Goal: Browse casually

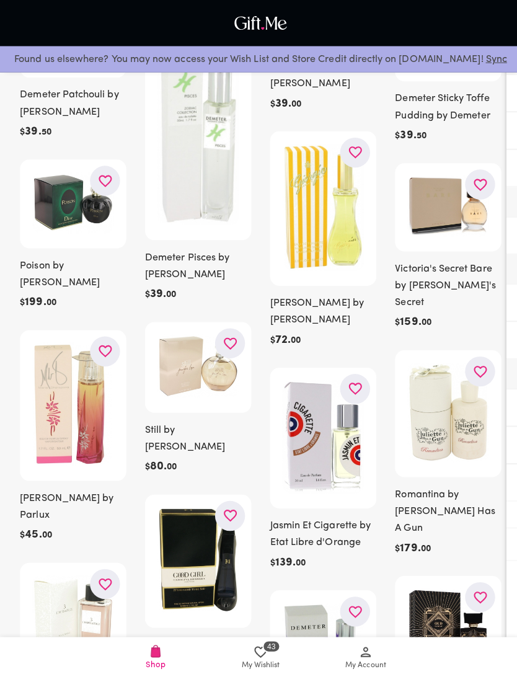
scroll to position [16351, 0]
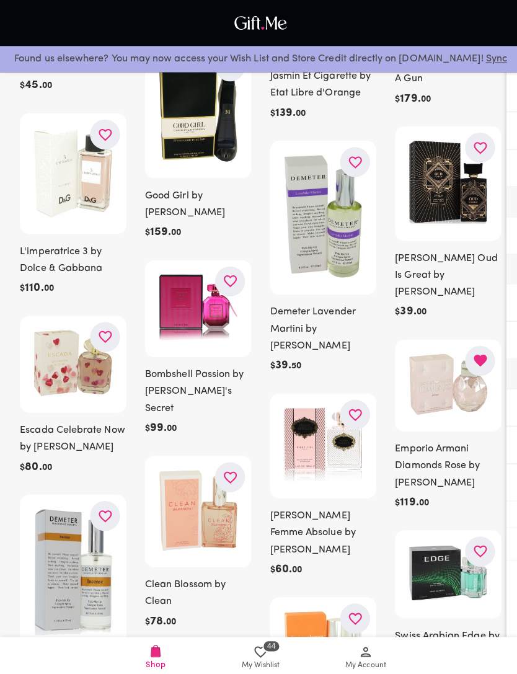
scroll to position [16797, 0]
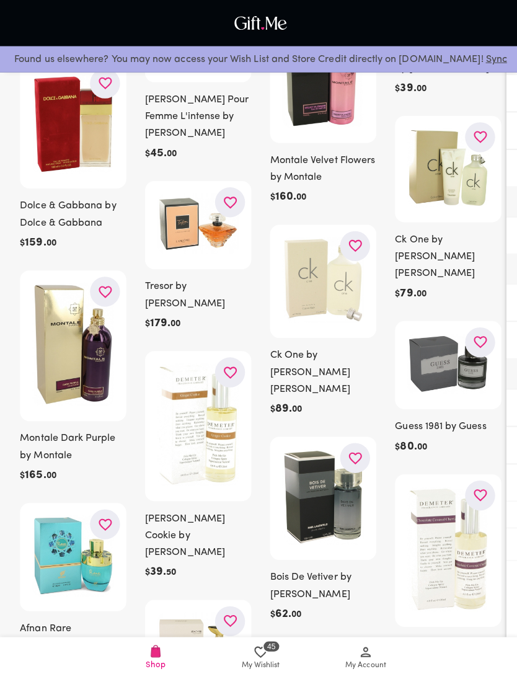
scroll to position [18656, 0]
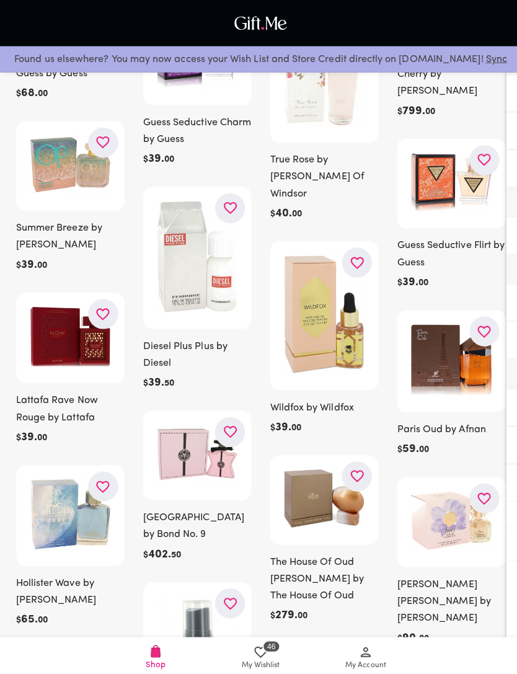
scroll to position [20521, 0]
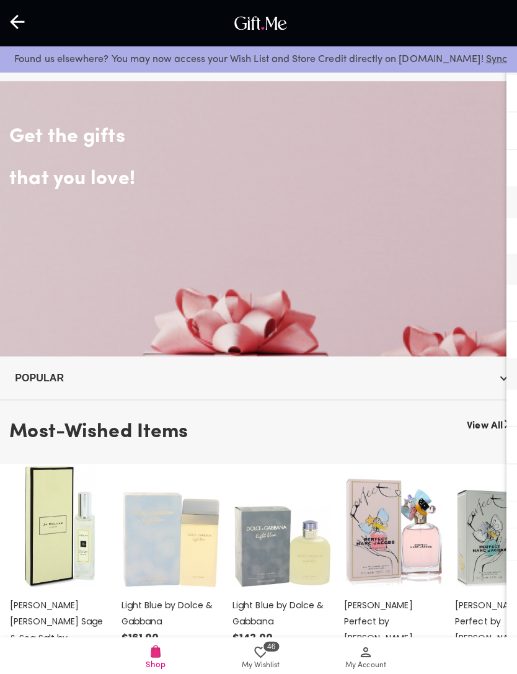
scroll to position [684, 0]
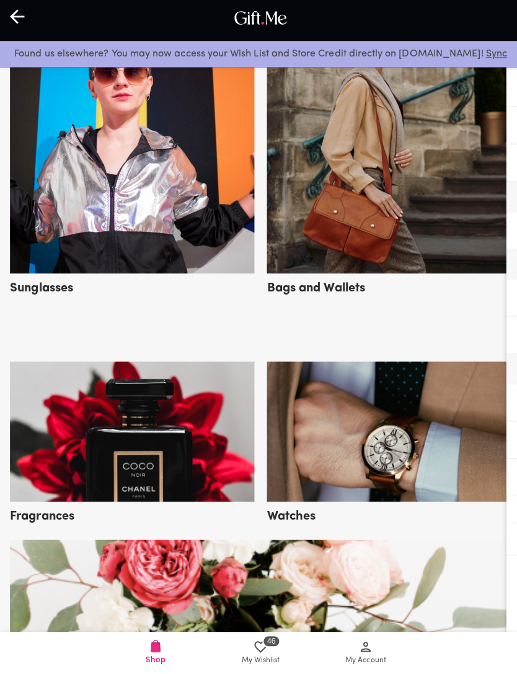
click at [403, 454] on img at bounding box center [386, 433] width 243 height 139
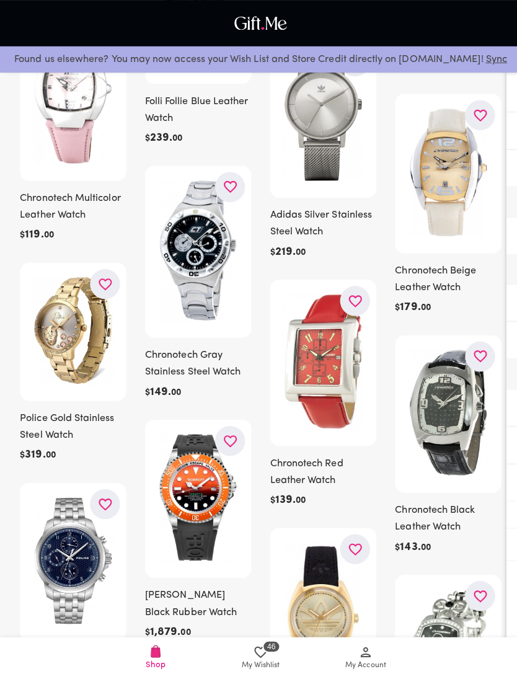
scroll to position [2729, 0]
click at [98, 297] on button "button" at bounding box center [104, 282] width 30 height 30
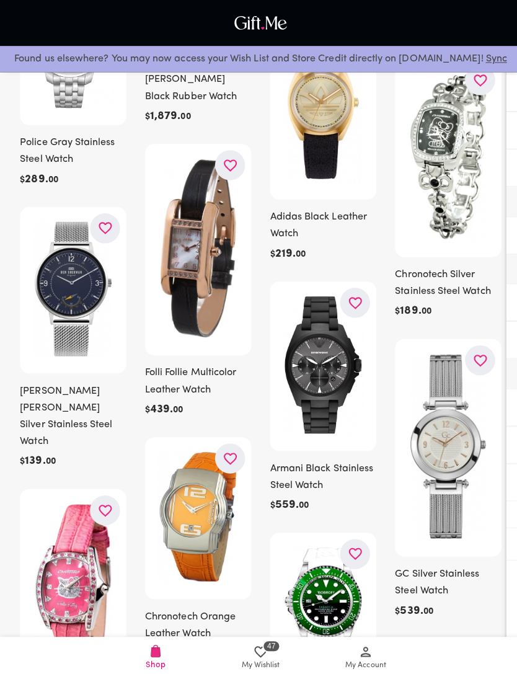
scroll to position [3241, 0]
click at [235, 167] on icon "button" at bounding box center [229, 164] width 16 height 16
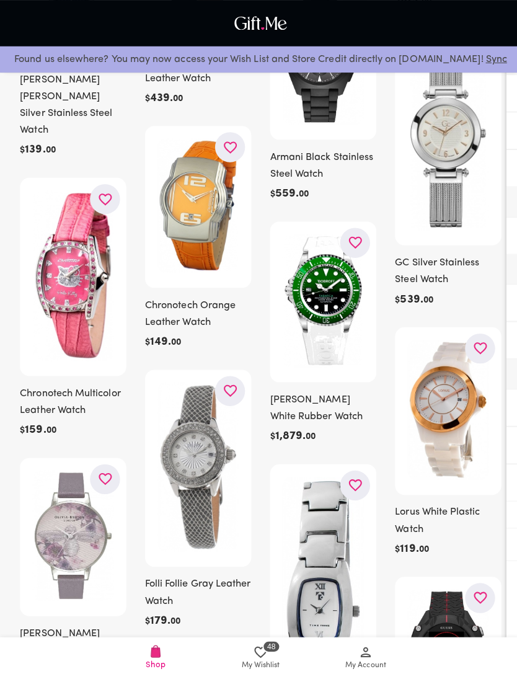
scroll to position [3550, 0]
click at [487, 331] on button "button" at bounding box center [477, 346] width 30 height 30
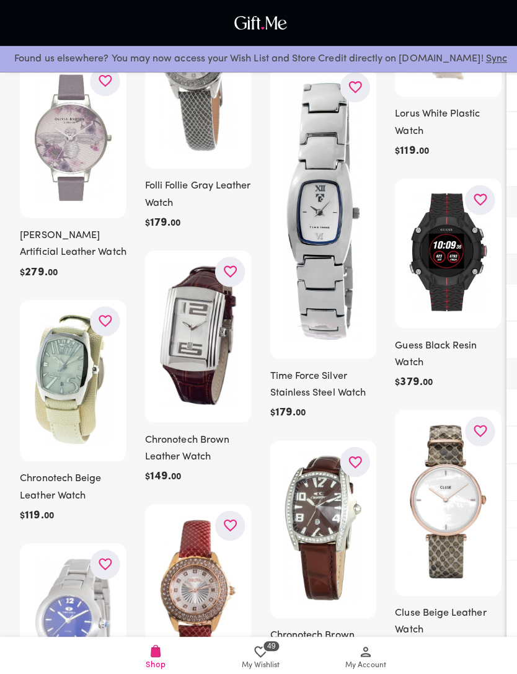
click at [473, 420] on icon "button" at bounding box center [477, 428] width 16 height 16
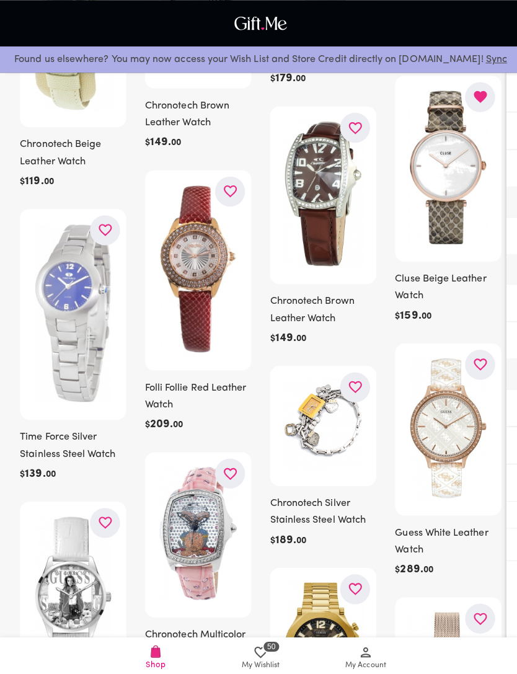
scroll to position [4277, 0]
click at [481, 356] on icon "button" at bounding box center [477, 362] width 16 height 16
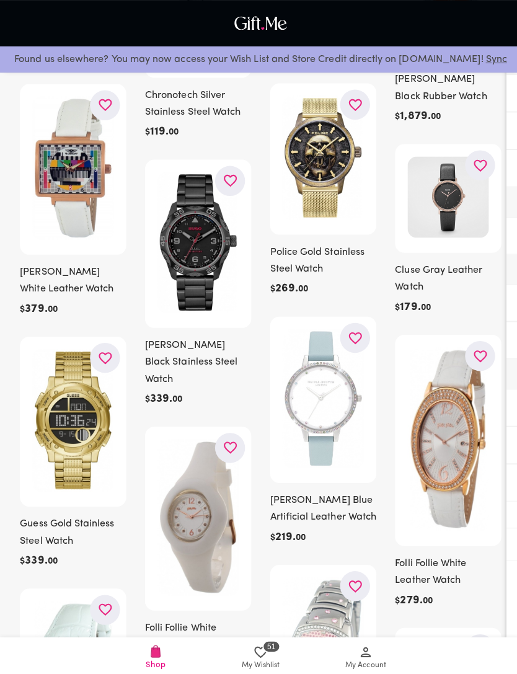
scroll to position [5232, 0]
click at [475, 364] on button "button" at bounding box center [477, 353] width 30 height 30
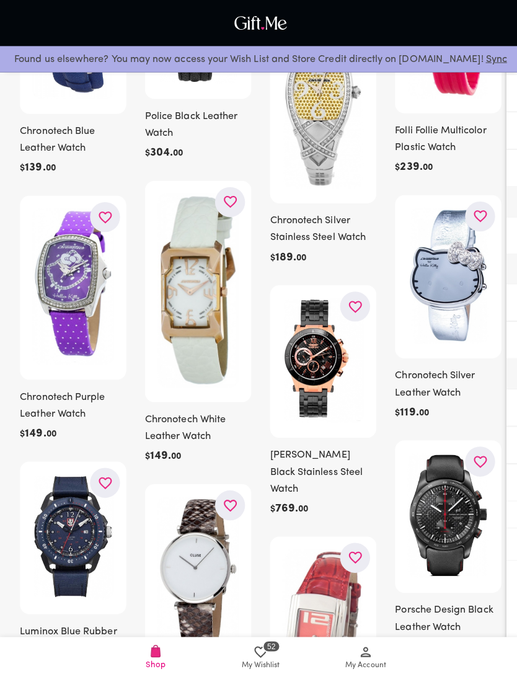
scroll to position [7564, 0]
click at [228, 500] on icon "button" at bounding box center [229, 501] width 16 height 16
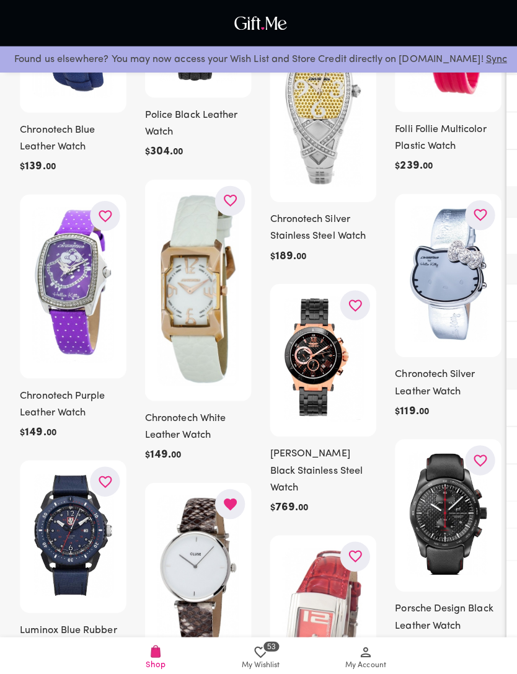
click at [219, 205] on button "button" at bounding box center [228, 199] width 30 height 30
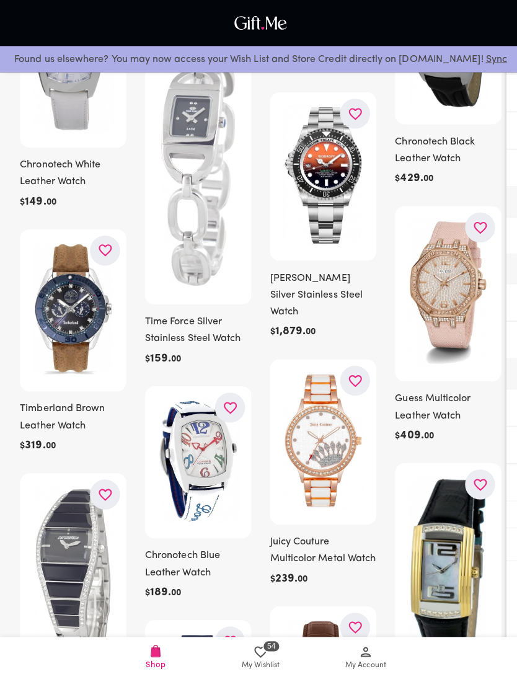
scroll to position [8272, 0]
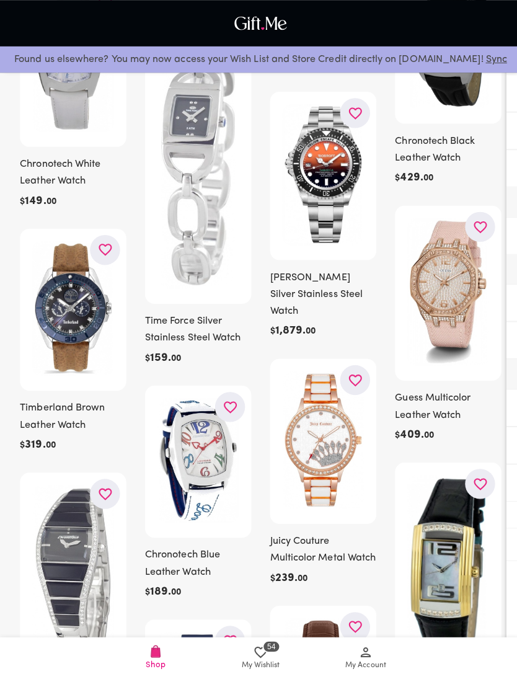
click at [231, 401] on icon "button" at bounding box center [228, 404] width 13 height 12
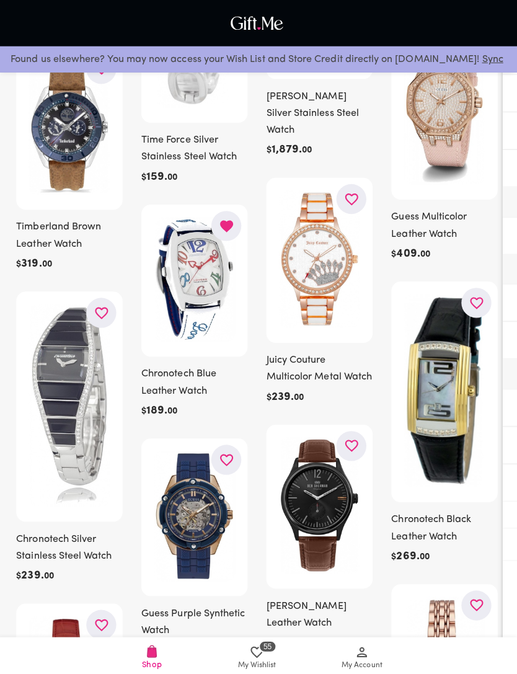
click at [472, 315] on button "button" at bounding box center [477, 300] width 30 height 30
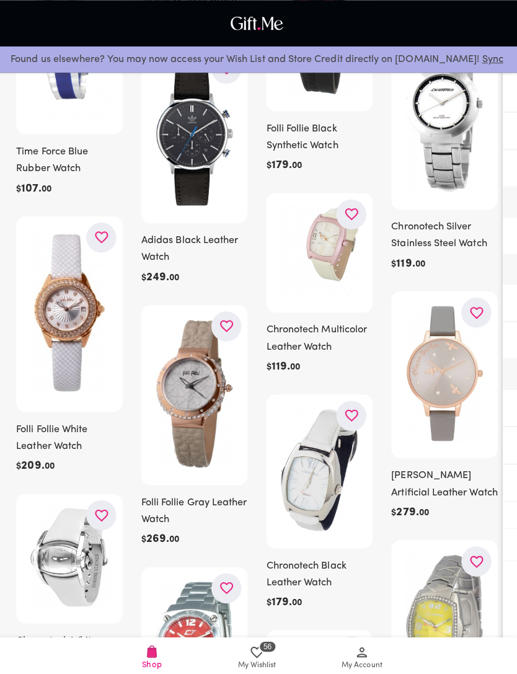
click at [227, 326] on icon "button" at bounding box center [228, 324] width 13 height 12
click at [473, 325] on button "button" at bounding box center [477, 310] width 30 height 30
click at [102, 238] on icon "button" at bounding box center [105, 236] width 16 height 16
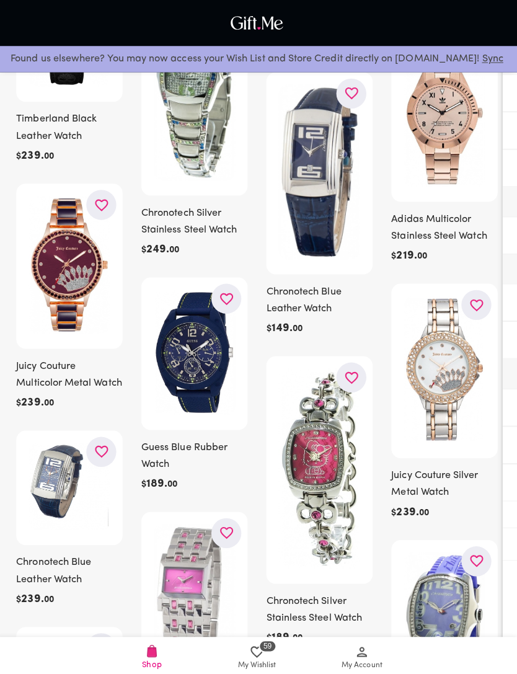
scroll to position [12146, 0]
click at [475, 308] on icon "button" at bounding box center [476, 303] width 13 height 12
click at [356, 382] on icon "button" at bounding box center [353, 375] width 16 height 16
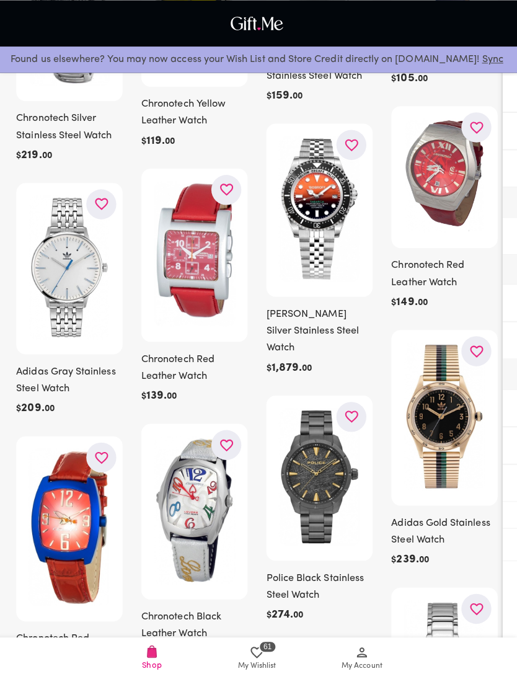
click at [227, 434] on icon "button" at bounding box center [229, 442] width 16 height 16
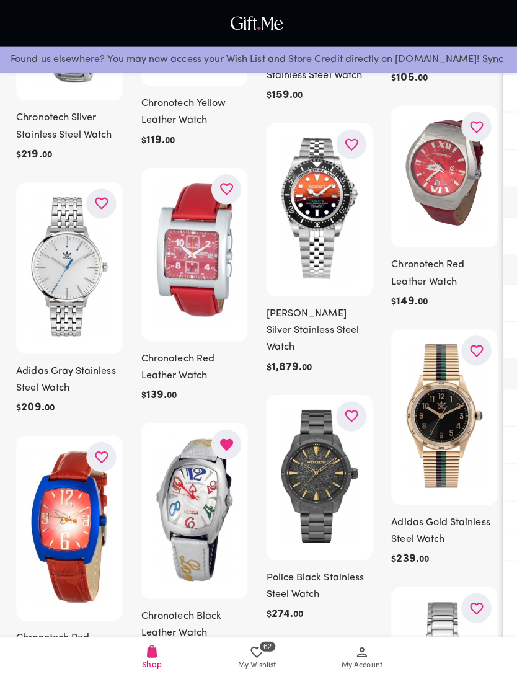
click at [470, 349] on icon "button" at bounding box center [477, 349] width 16 height 16
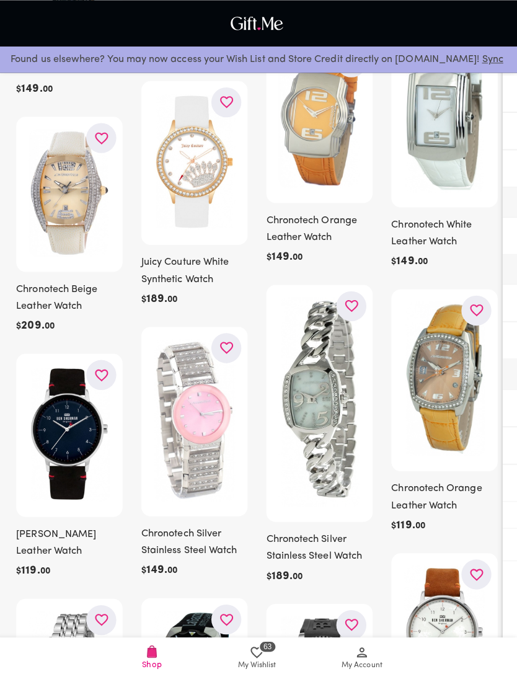
scroll to position [15447, 0]
click at [347, 309] on icon "button" at bounding box center [352, 303] width 13 height 12
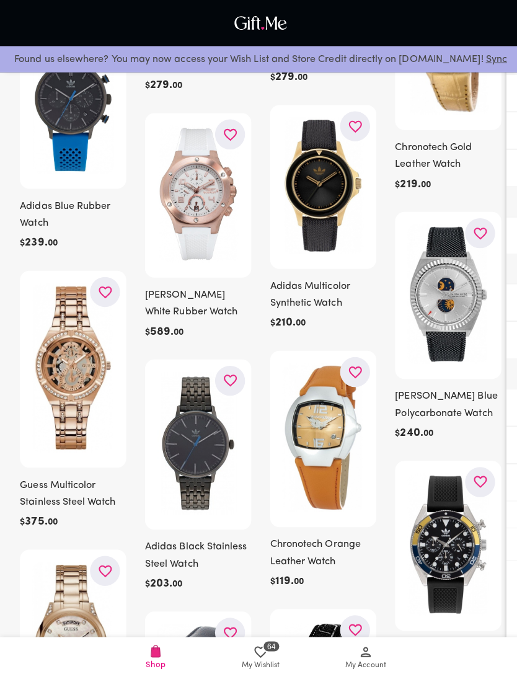
scroll to position [19712, 0]
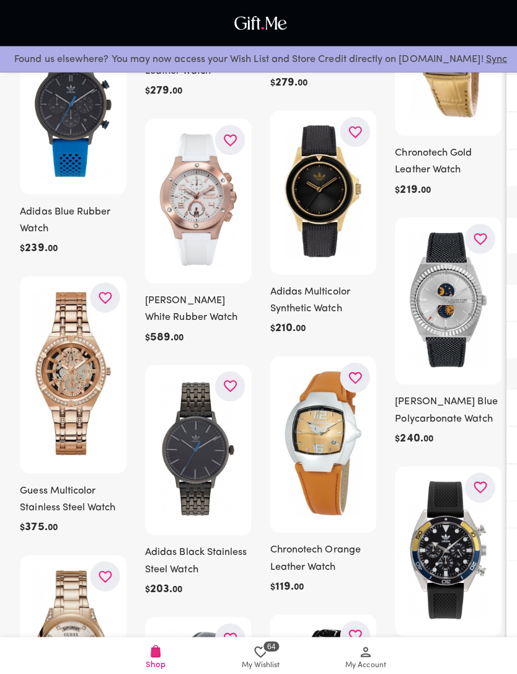
click at [104, 284] on button "button" at bounding box center [104, 295] width 30 height 30
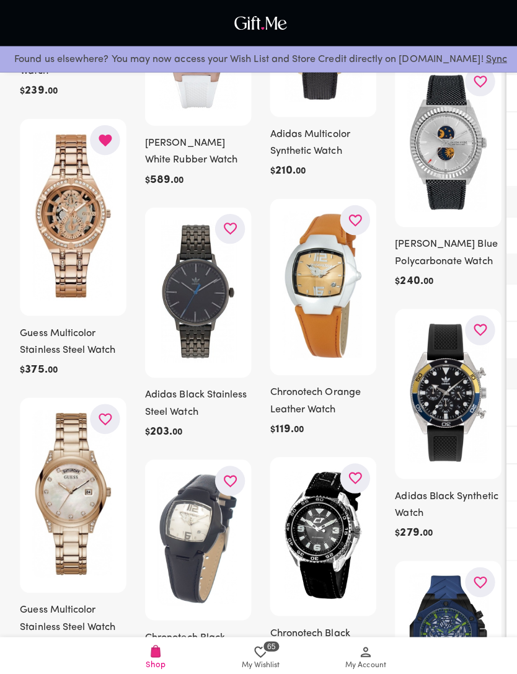
scroll to position [19869, 0]
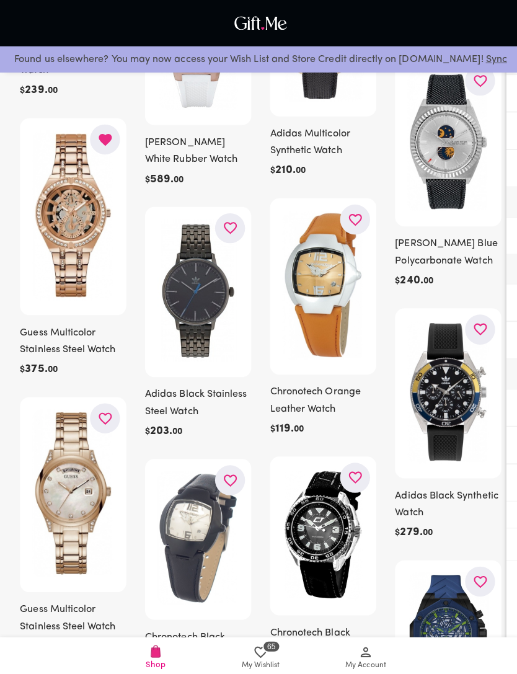
click at [102, 416] on icon "button" at bounding box center [105, 416] width 16 height 16
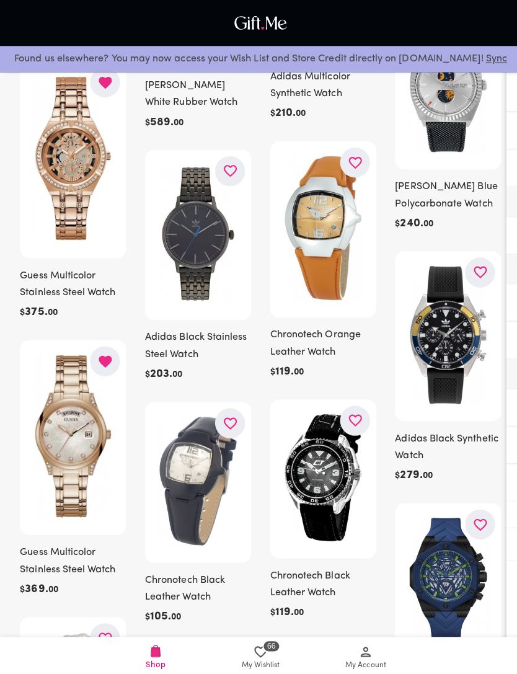
scroll to position [19934, 0]
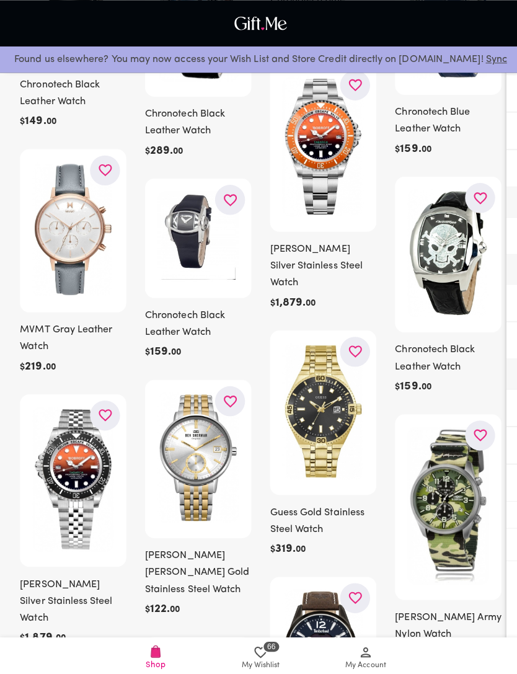
click at [229, 390] on icon "button" at bounding box center [229, 398] width 16 height 16
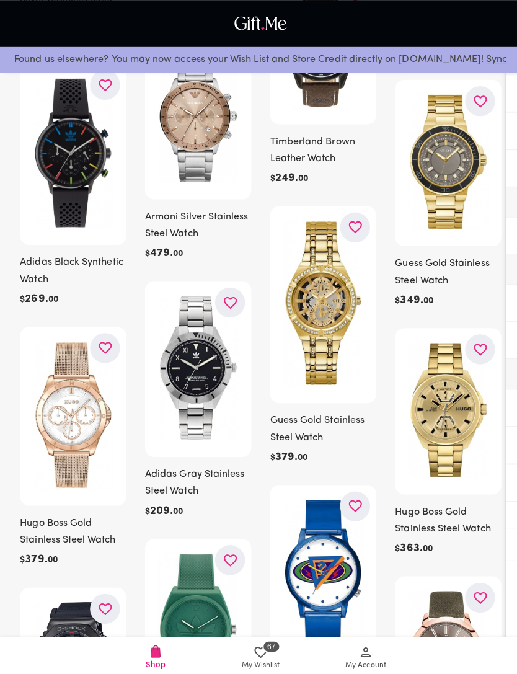
scroll to position [22851, 0]
click at [352, 233] on icon "button" at bounding box center [353, 226] width 16 height 16
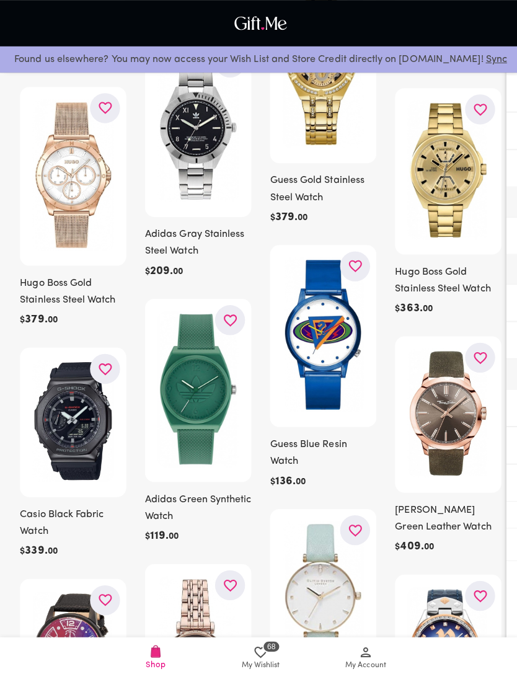
click at [349, 267] on icon "button" at bounding box center [353, 264] width 16 height 16
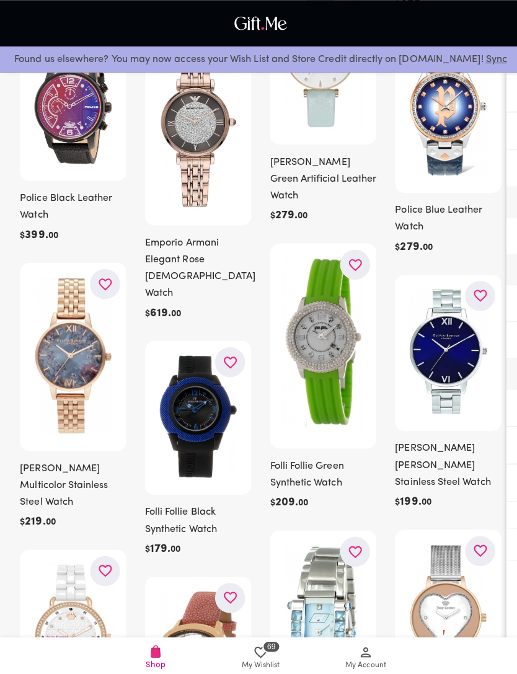
click at [116, 270] on button "button" at bounding box center [104, 282] width 30 height 30
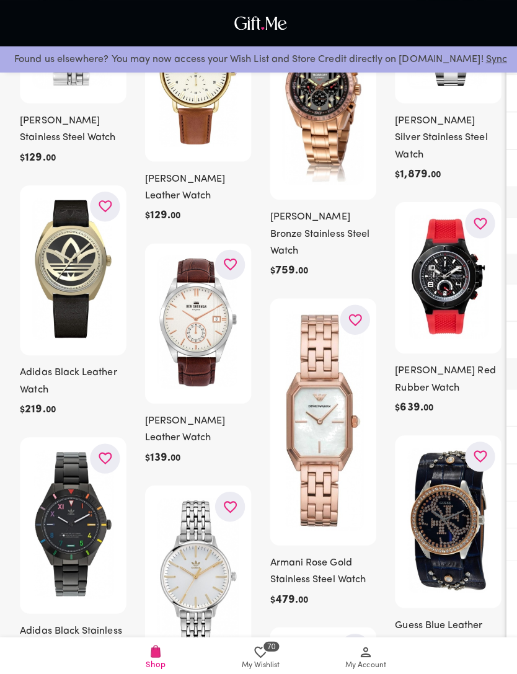
click at [352, 311] on icon "button" at bounding box center [353, 318] width 16 height 16
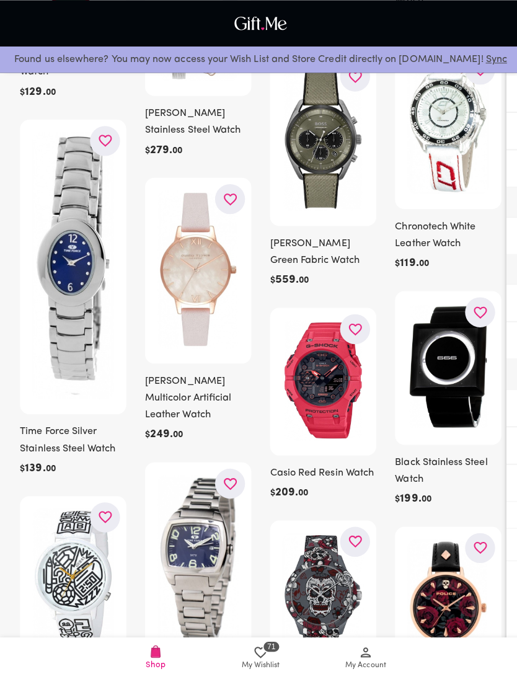
click at [222, 190] on icon "button" at bounding box center [229, 198] width 16 height 16
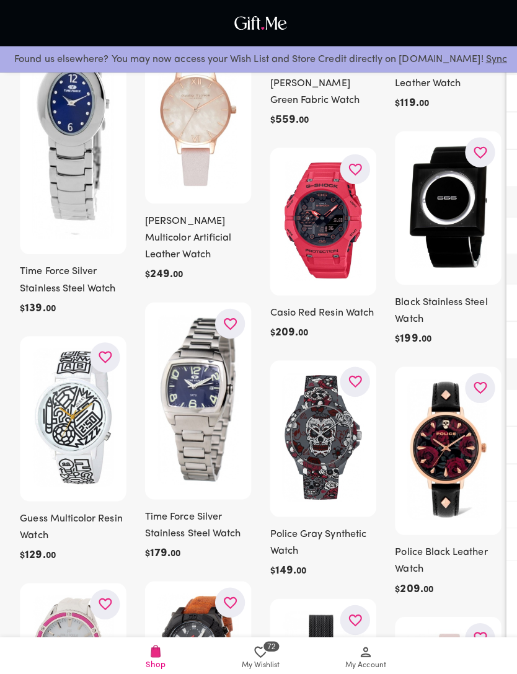
scroll to position [27109, 0]
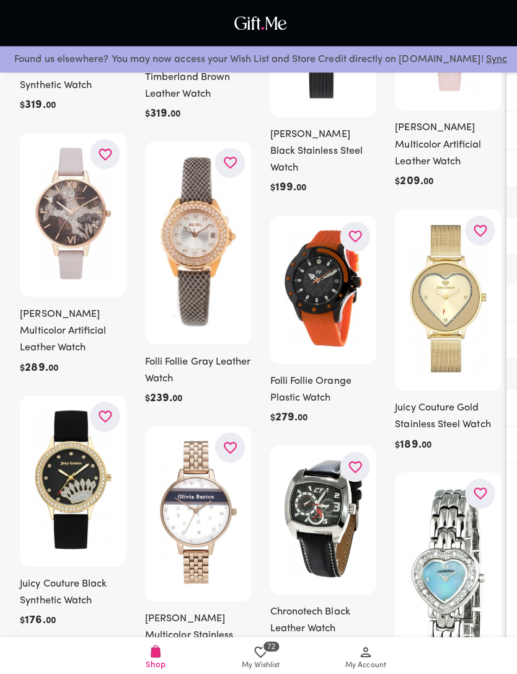
click at [478, 491] on icon "button" at bounding box center [477, 490] width 16 height 16
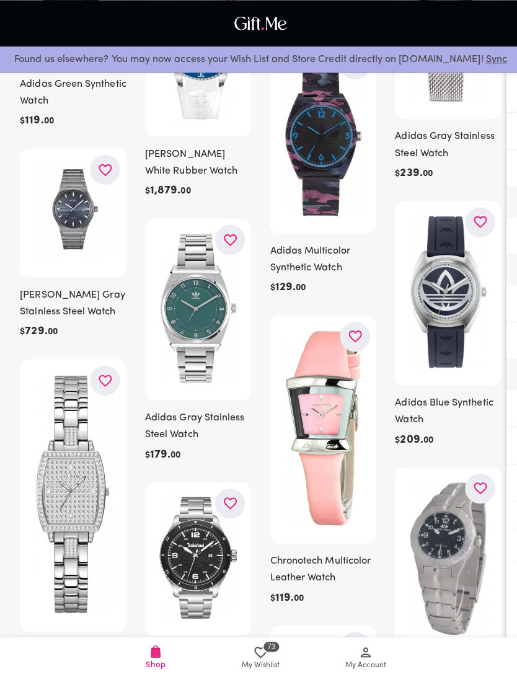
scroll to position [30536, 0]
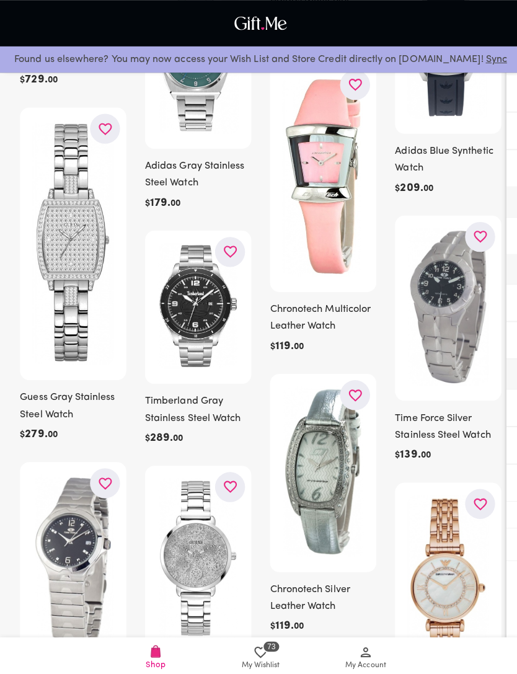
click at [470, 493] on icon "button" at bounding box center [477, 501] width 16 height 16
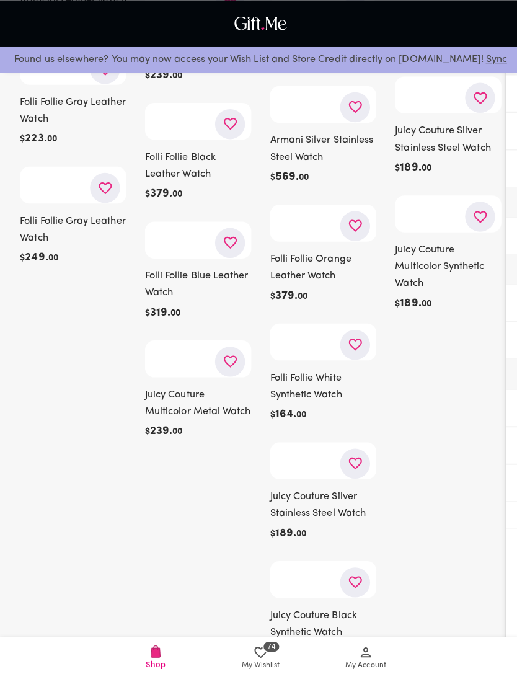
scroll to position [35848, 0]
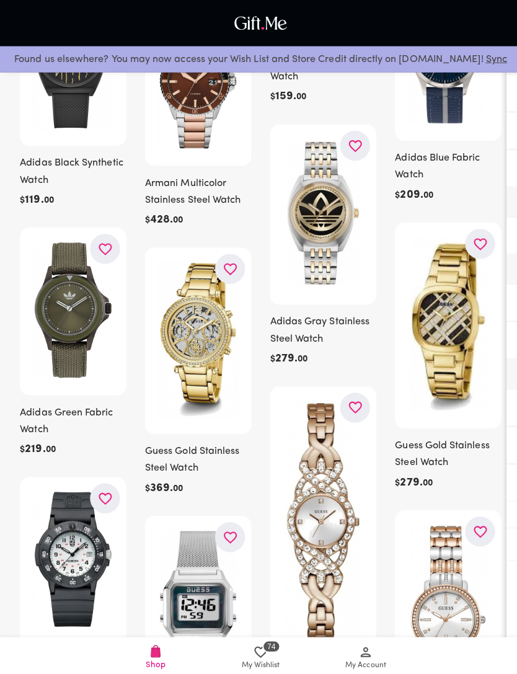
click at [226, 261] on icon "button" at bounding box center [228, 267] width 13 height 12
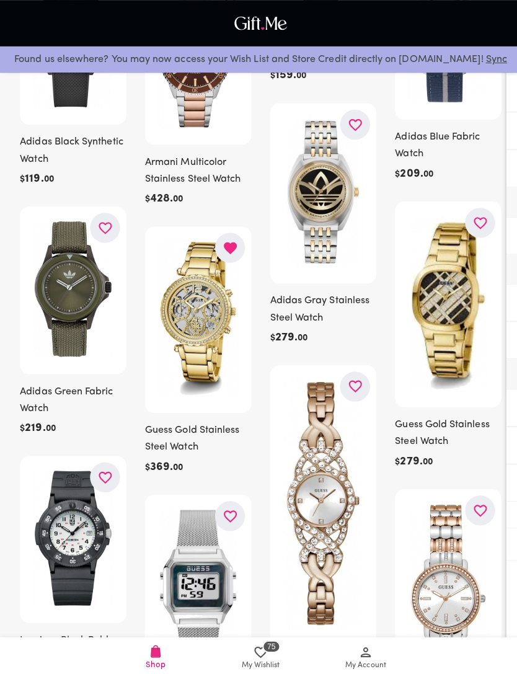
click at [355, 378] on icon "button" at bounding box center [352, 384] width 13 height 12
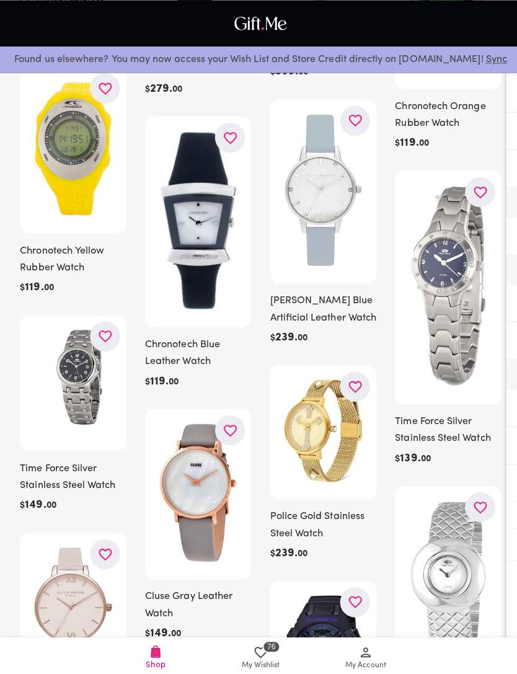
scroll to position [36778, 0]
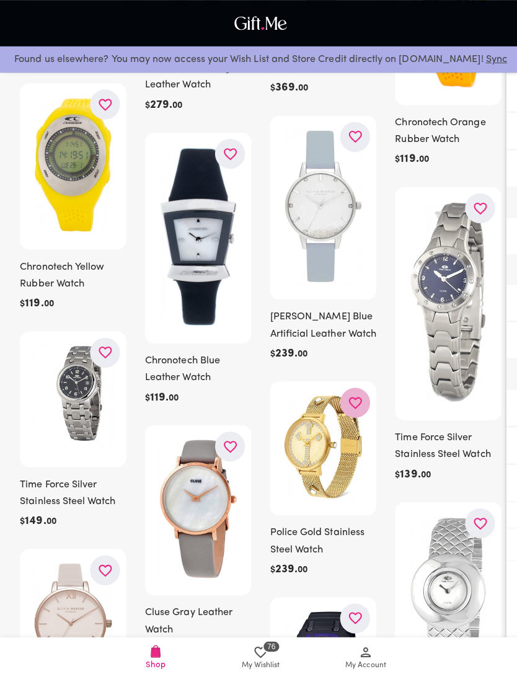
click at [358, 392] on icon "button" at bounding box center [353, 400] width 16 height 16
click at [357, 392] on icon "button" at bounding box center [353, 400] width 16 height 16
click at [356, 393] on icon "button" at bounding box center [353, 400] width 16 height 16
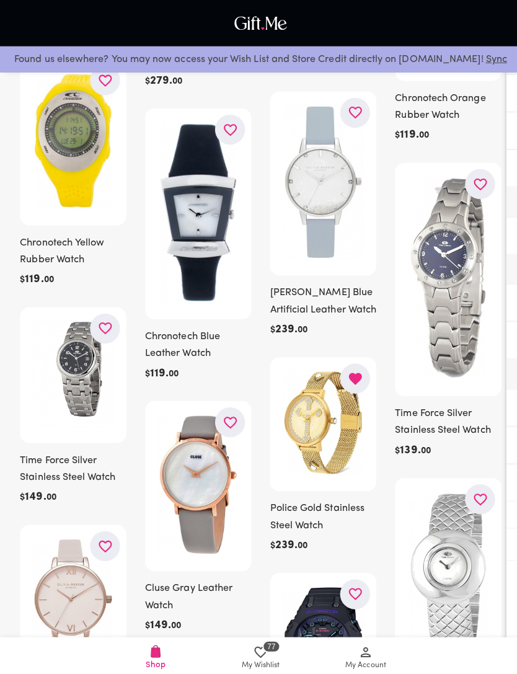
click at [481, 501] on icon "button" at bounding box center [476, 496] width 13 height 12
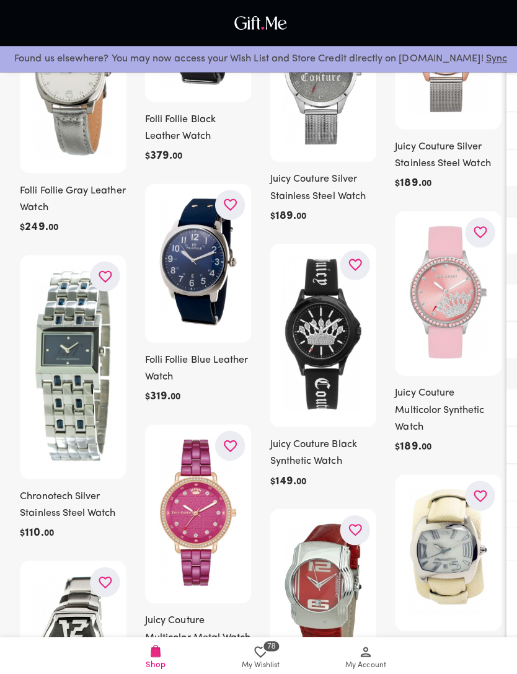
scroll to position [38377, 0]
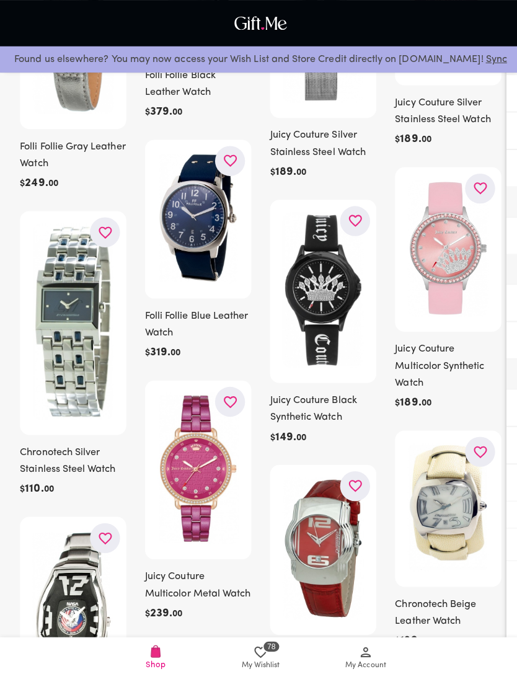
click at [480, 442] on icon "button" at bounding box center [476, 448] width 13 height 12
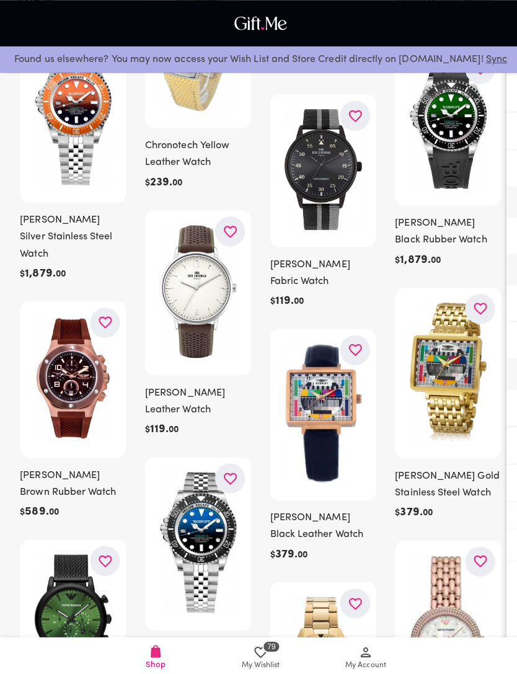
scroll to position [41051, 0]
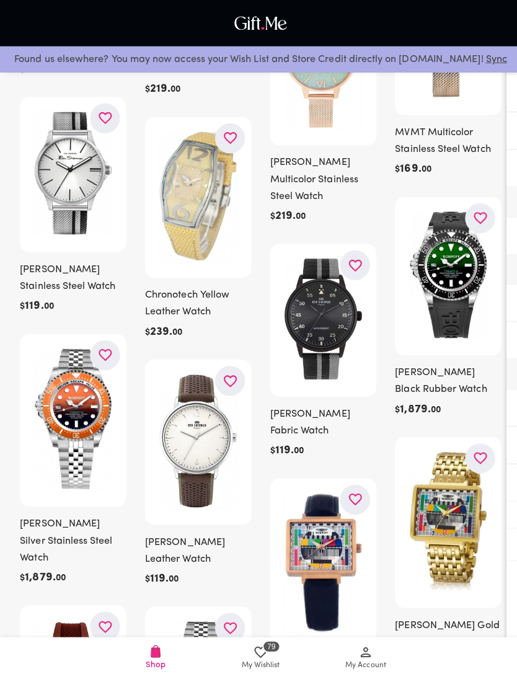
click at [485, 470] on button "button" at bounding box center [477, 455] width 30 height 30
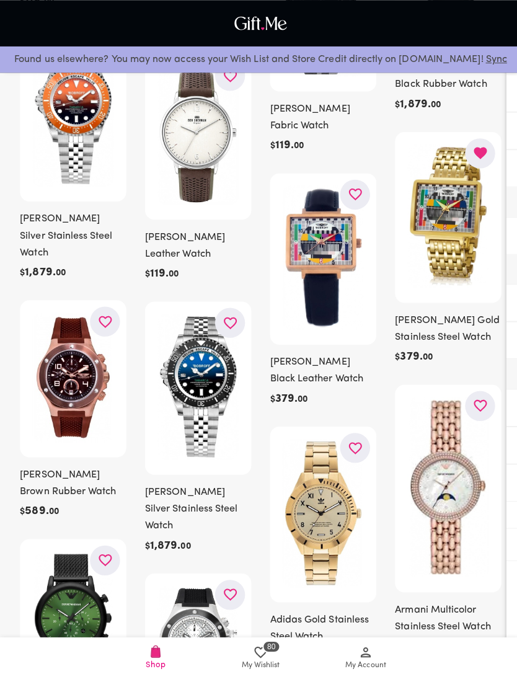
scroll to position [41217, 0]
click at [469, 410] on icon "button" at bounding box center [477, 403] width 16 height 16
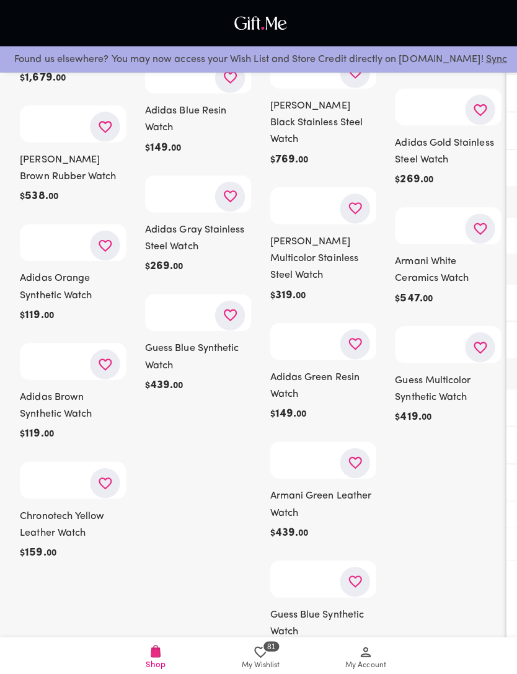
scroll to position [49338, 0]
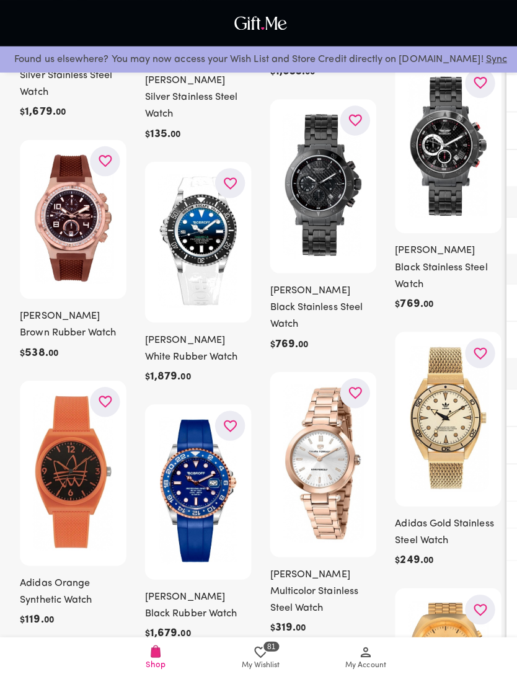
click at [485, 365] on button "button" at bounding box center [477, 351] width 30 height 30
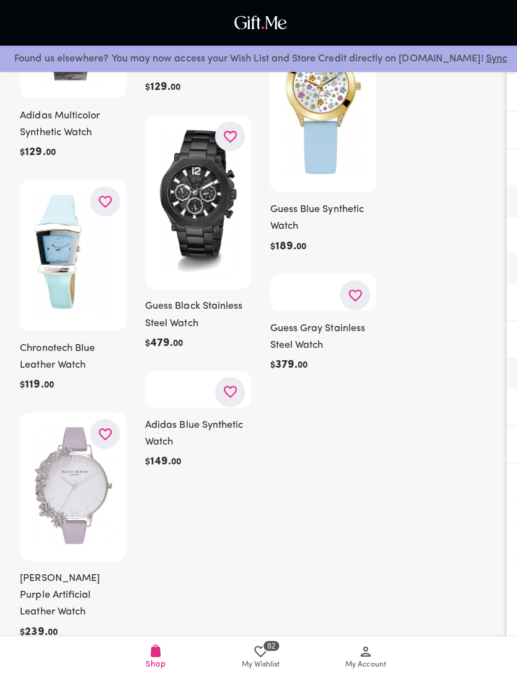
scroll to position [56348, 0]
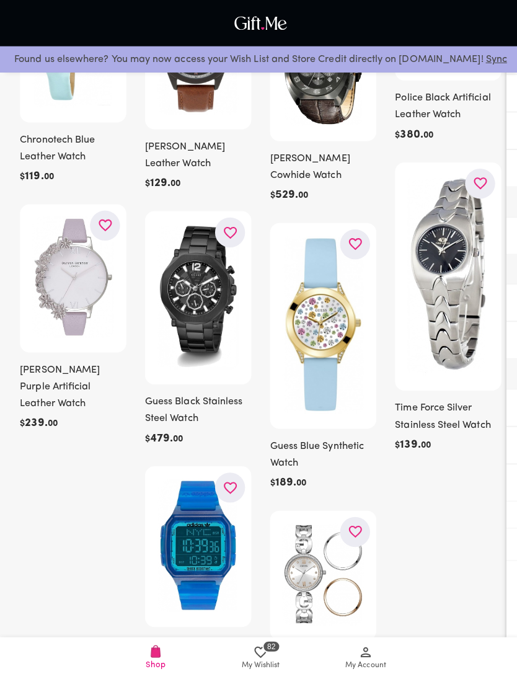
click at [97, 231] on icon "button" at bounding box center [105, 224] width 16 height 16
click at [347, 235] on icon "button" at bounding box center [353, 243] width 16 height 16
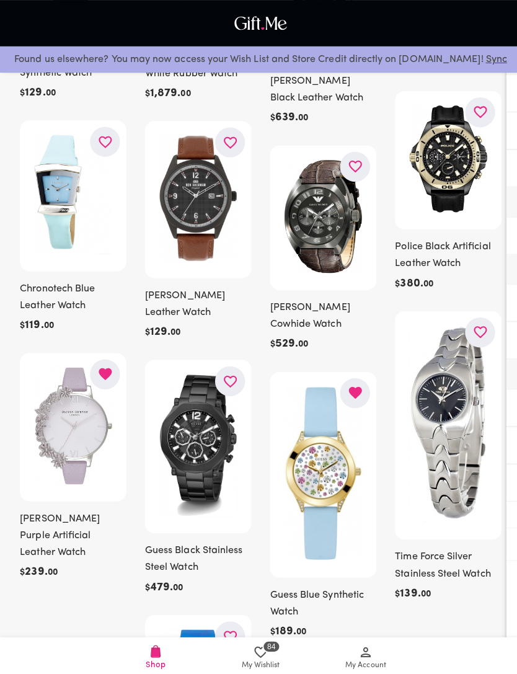
scroll to position [56201, 0]
click at [97, 149] on icon "button" at bounding box center [105, 141] width 16 height 16
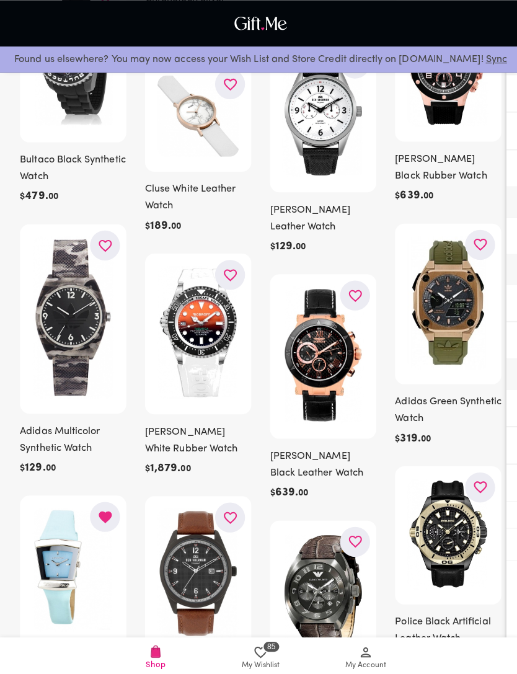
scroll to position [55828, 0]
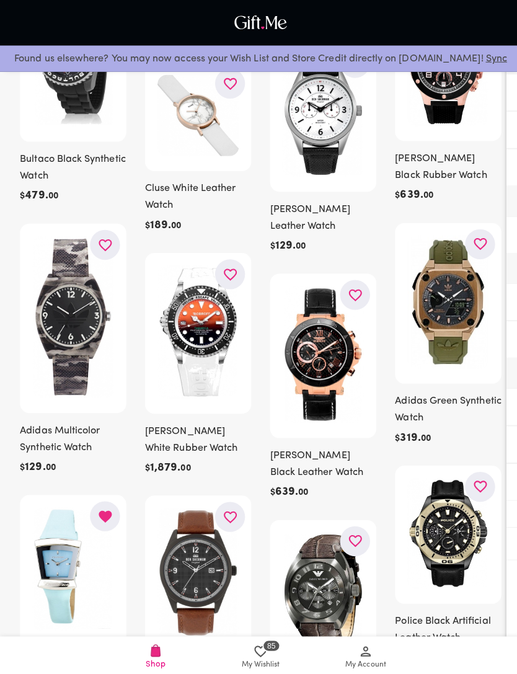
click at [478, 251] on icon "button" at bounding box center [477, 243] width 16 height 16
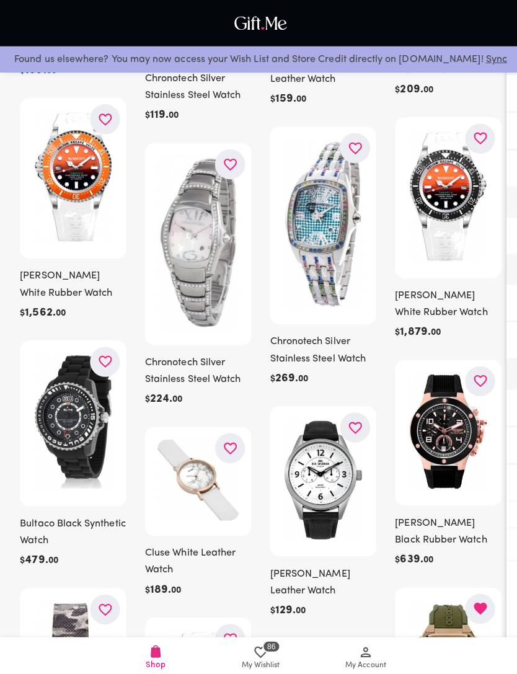
scroll to position [55463, 0]
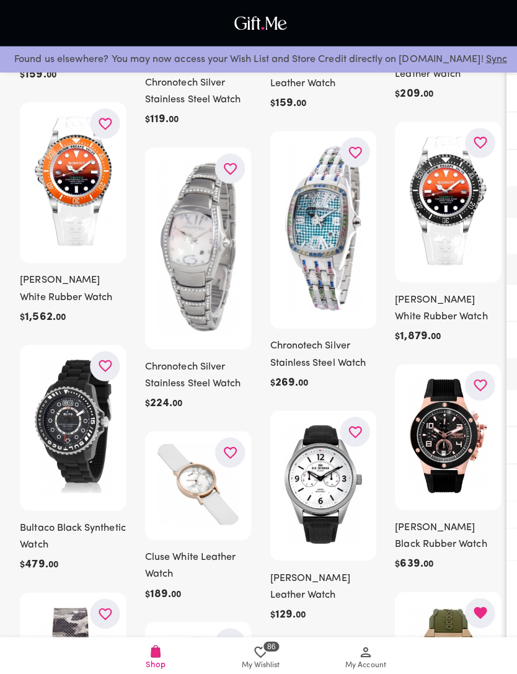
click at [228, 444] on icon "button" at bounding box center [228, 450] width 13 height 12
click at [231, 153] on button "button" at bounding box center [228, 168] width 30 height 30
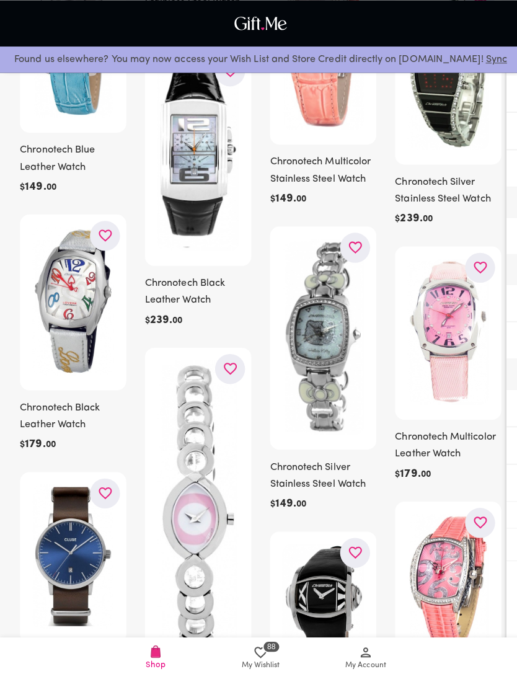
scroll to position [54845, 0]
click at [102, 241] on icon "button" at bounding box center [105, 234] width 16 height 16
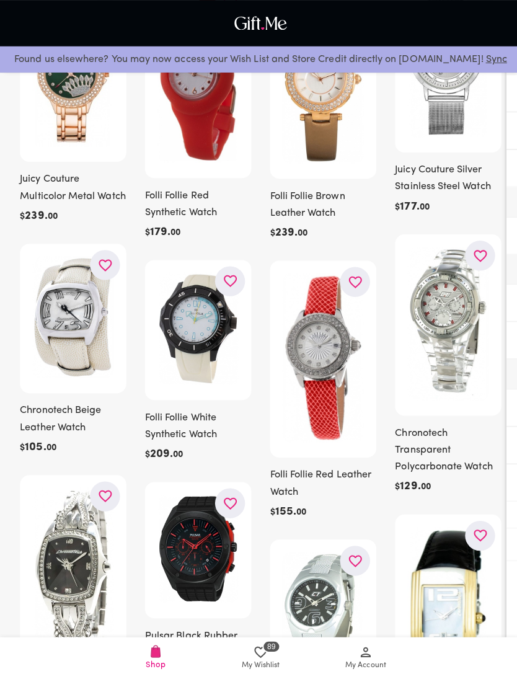
scroll to position [54011, 0]
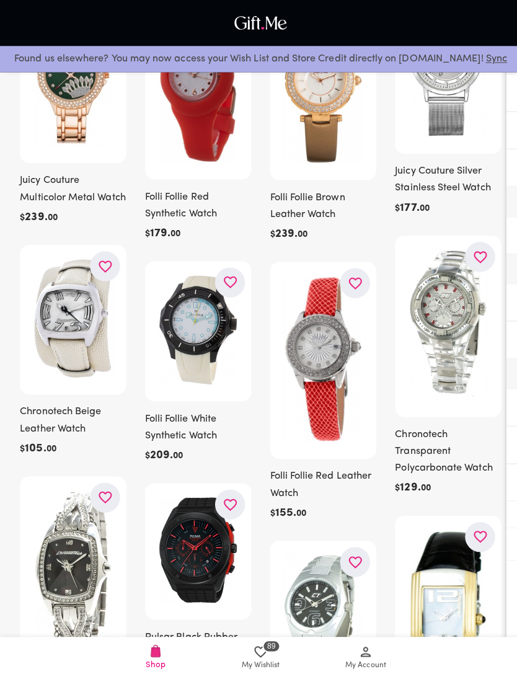
click at [102, 271] on icon "button" at bounding box center [104, 265] width 13 height 12
click at [418, 383] on img at bounding box center [445, 322] width 81 height 152
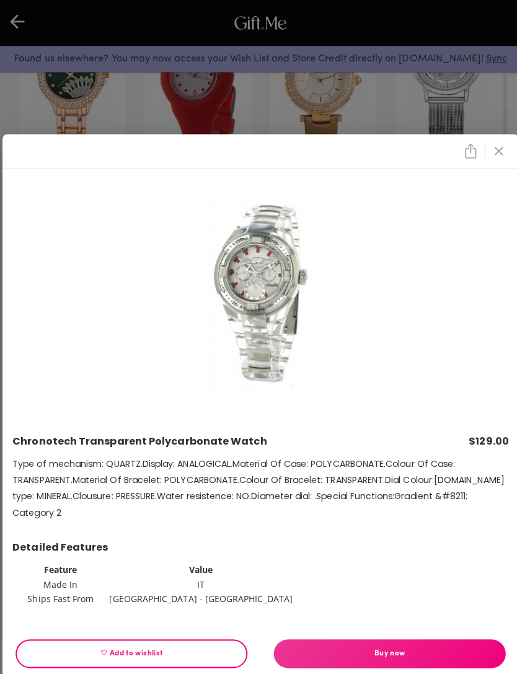
scroll to position [53973, 0]
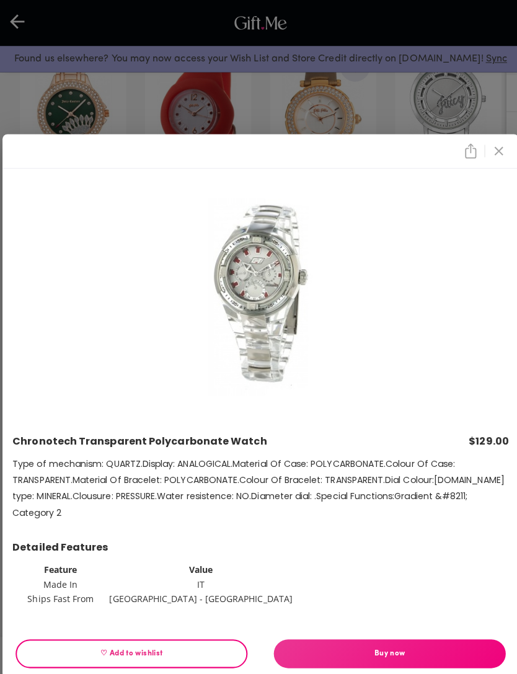
click at [493, 154] on icon "close" at bounding box center [495, 150] width 9 height 9
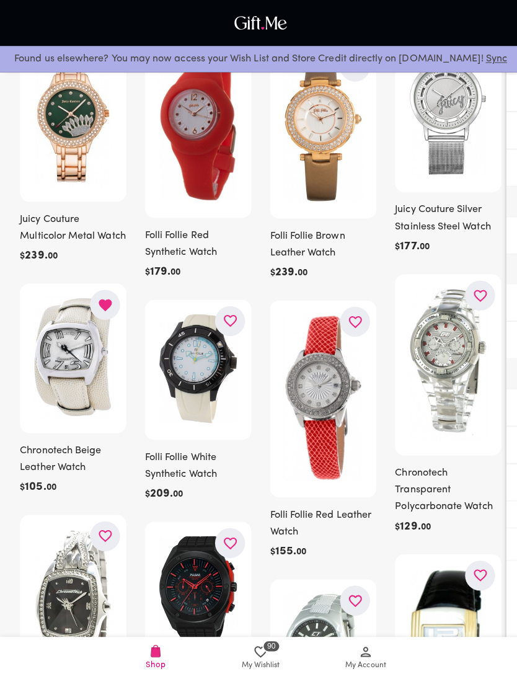
click at [494, 158] on icon "close" at bounding box center [495, 150] width 15 height 15
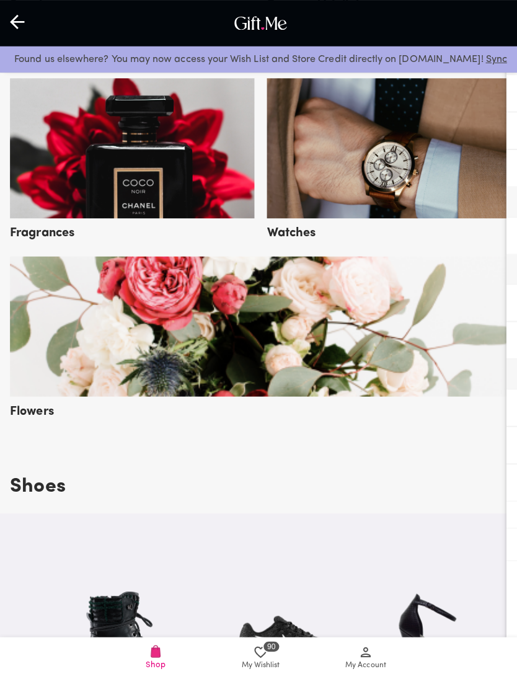
scroll to position [970, 0]
click at [427, 356] on img at bounding box center [259, 323] width 498 height 139
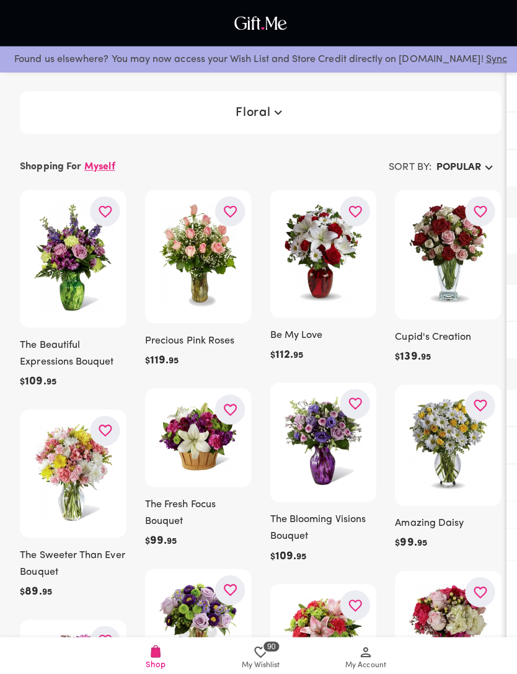
scroll to position [13, 0]
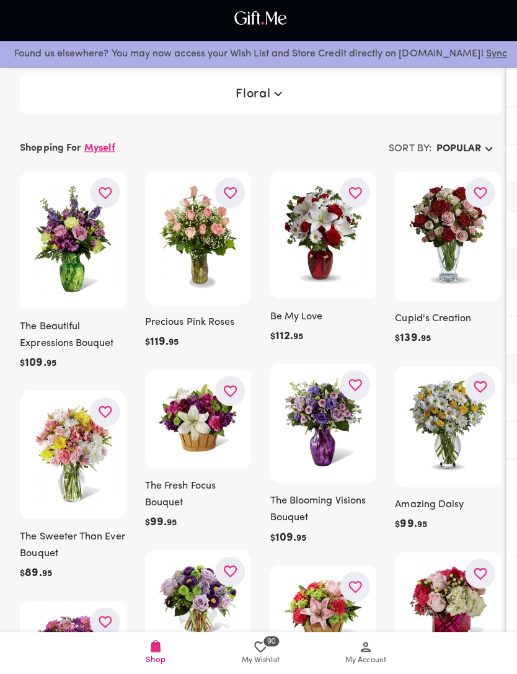
click at [354, 195] on icon "button" at bounding box center [352, 197] width 13 height 12
click at [478, 195] on icon "button" at bounding box center [476, 197] width 13 height 12
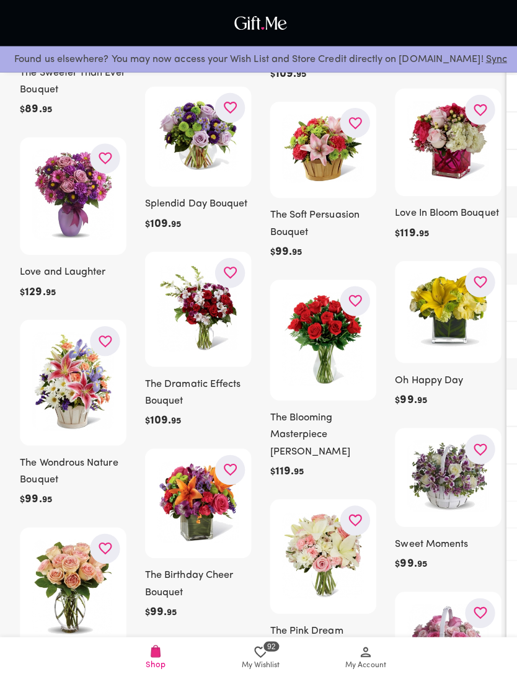
scroll to position [479, 0]
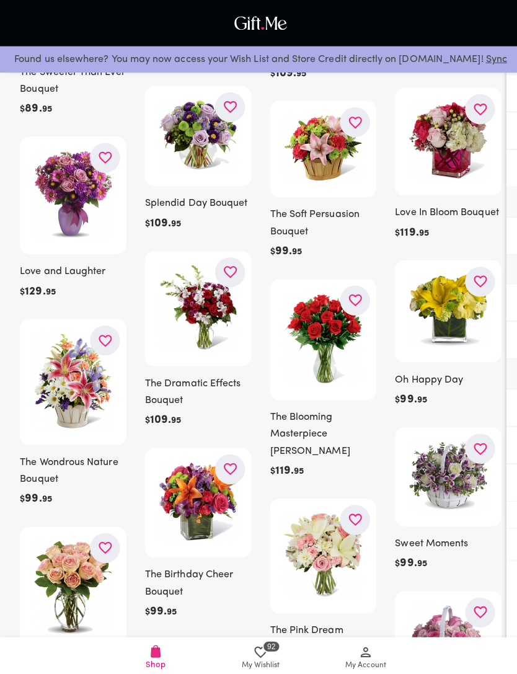
click at [224, 467] on icon "button" at bounding box center [229, 466] width 16 height 16
click at [101, 547] on icon "button" at bounding box center [105, 544] width 16 height 16
click at [102, 334] on icon "button" at bounding box center [105, 339] width 16 height 16
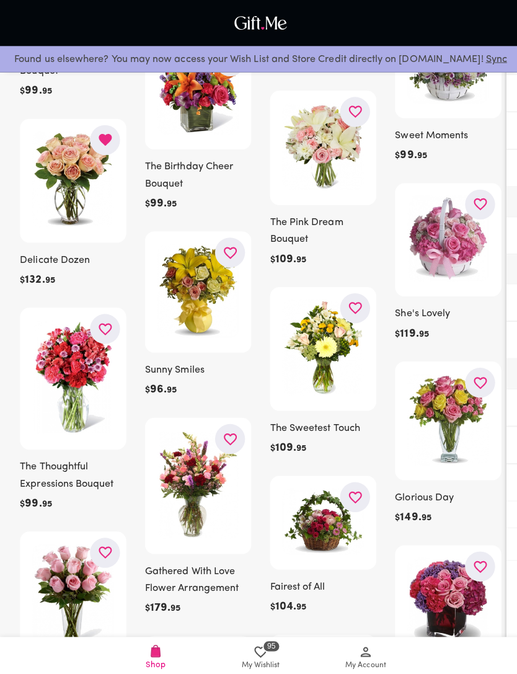
scroll to position [871, 0]
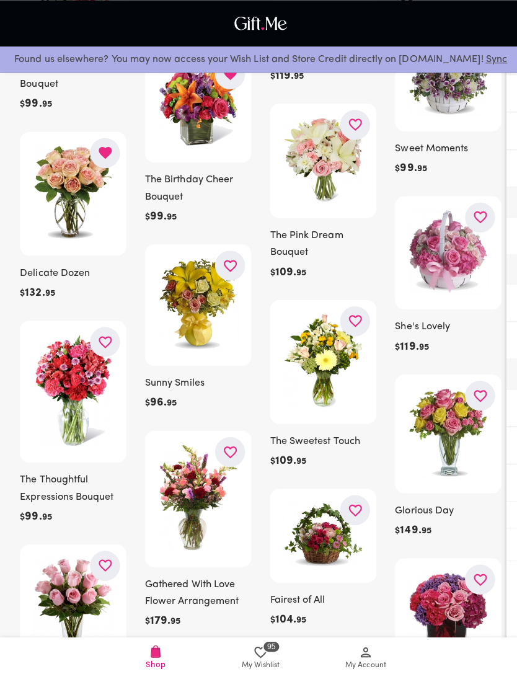
click at [475, 213] on icon "button" at bounding box center [476, 216] width 13 height 12
click at [110, 339] on icon "button" at bounding box center [105, 340] width 16 height 16
click at [484, 581] on icon "button" at bounding box center [477, 576] width 16 height 16
click at [354, 509] on icon "button" at bounding box center [353, 507] width 16 height 16
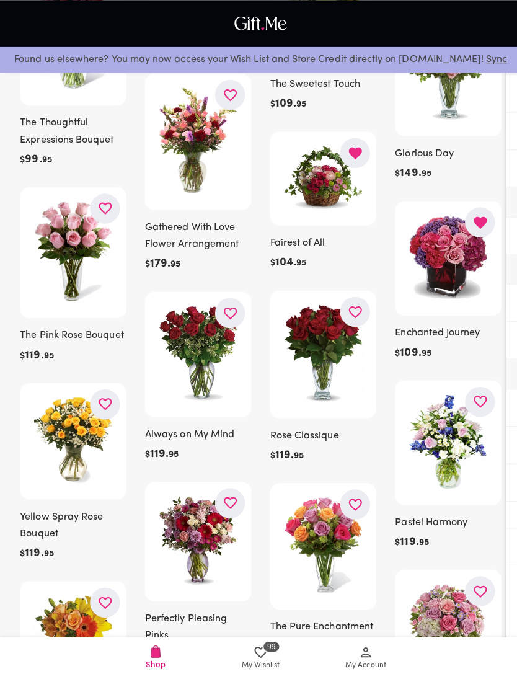
scroll to position [1226, 0]
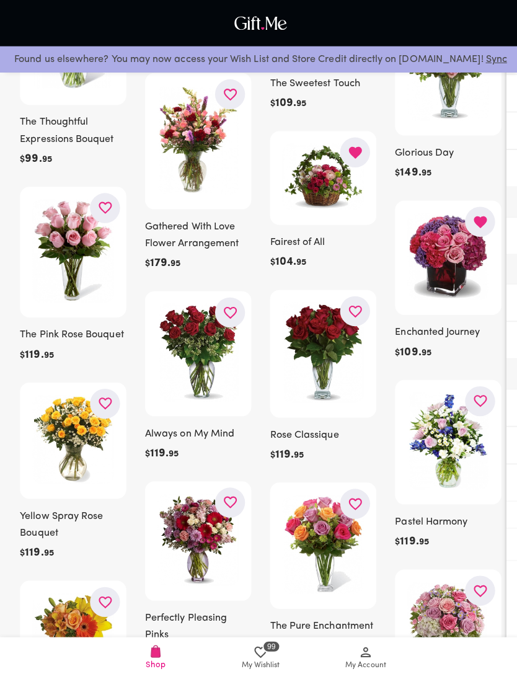
click at [226, 503] on icon "button" at bounding box center [229, 499] width 16 height 16
click at [356, 501] on icon "button" at bounding box center [352, 500] width 13 height 12
click at [476, 589] on icon "button" at bounding box center [477, 587] width 16 height 16
click at [483, 398] on icon "button" at bounding box center [477, 398] width 16 height 16
click at [351, 314] on icon "button" at bounding box center [353, 310] width 16 height 16
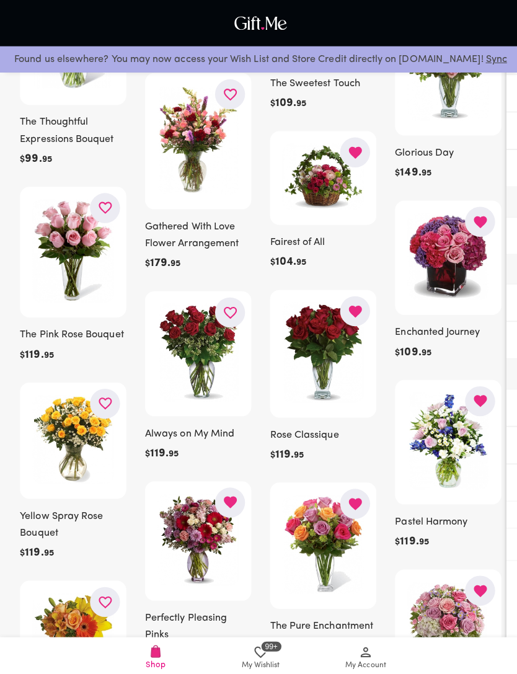
click at [231, 311] on icon "button" at bounding box center [229, 311] width 16 height 16
click at [112, 408] on icon "button" at bounding box center [105, 401] width 16 height 16
click at [92, 216] on button "button" at bounding box center [104, 207] width 30 height 30
click at [216, 95] on button "button" at bounding box center [228, 94] width 30 height 30
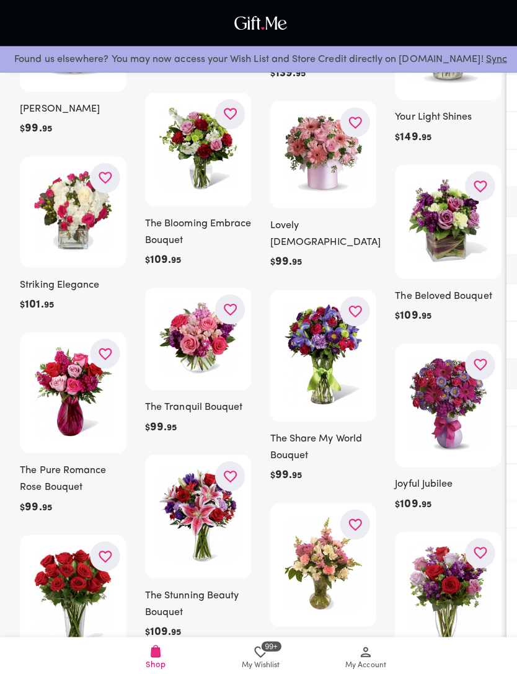
scroll to position [1839, 0]
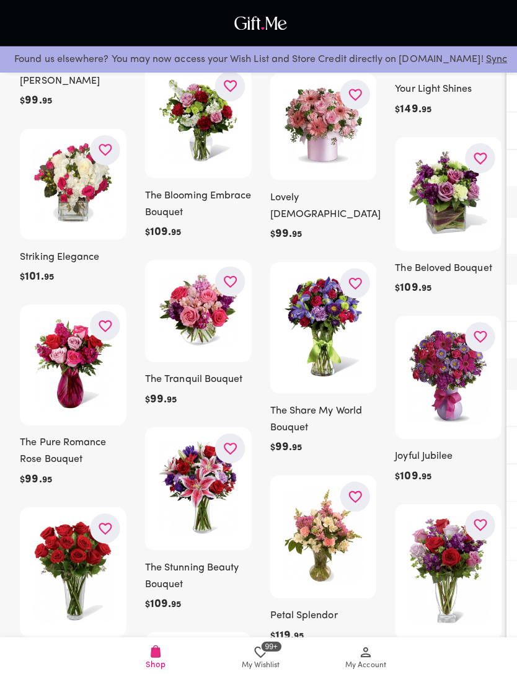
click at [227, 450] on icon "button" at bounding box center [229, 445] width 16 height 16
click at [356, 487] on icon "button" at bounding box center [352, 493] width 13 height 12
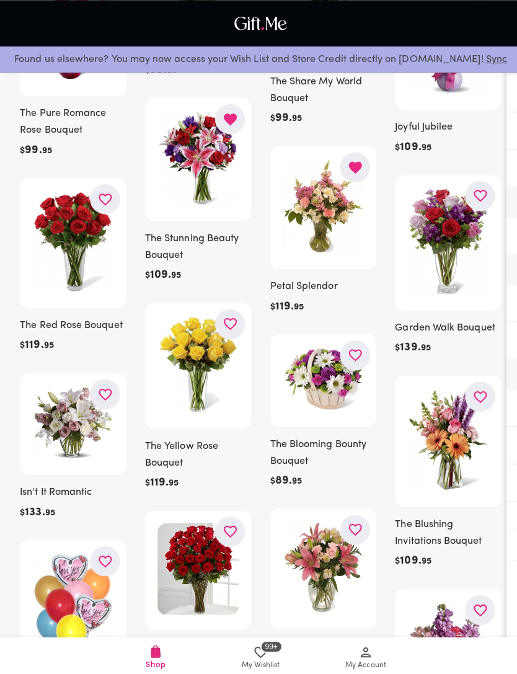
click at [226, 329] on icon "button" at bounding box center [229, 321] width 16 height 16
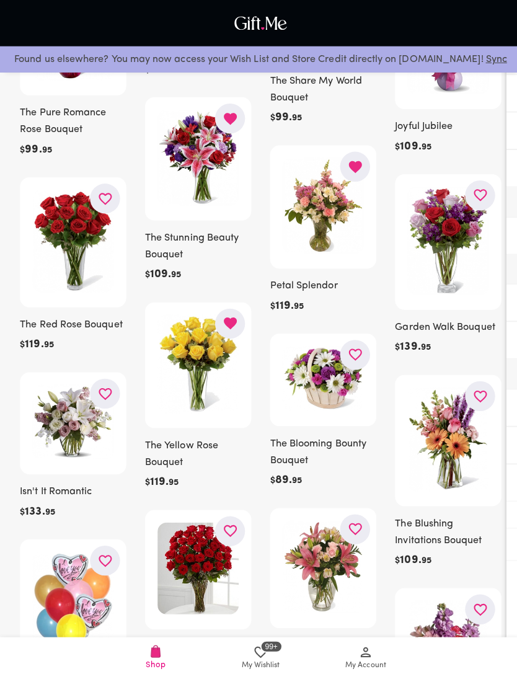
click at [109, 399] on icon "button" at bounding box center [105, 391] width 16 height 16
click at [352, 511] on button "button" at bounding box center [353, 526] width 30 height 30
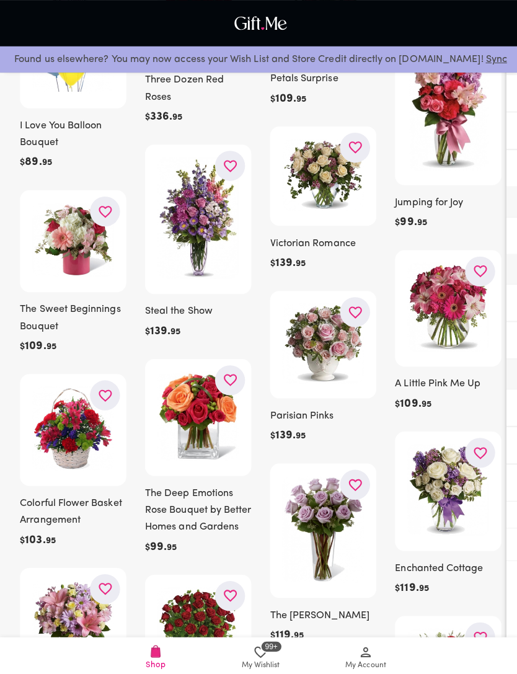
scroll to position [2729, 0]
click at [226, 383] on icon "button" at bounding box center [228, 378] width 13 height 12
click at [100, 590] on icon "button" at bounding box center [104, 584] width 13 height 12
click at [352, 477] on icon "button" at bounding box center [353, 481] width 16 height 16
click at [472, 455] on icon "button" at bounding box center [476, 450] width 13 height 12
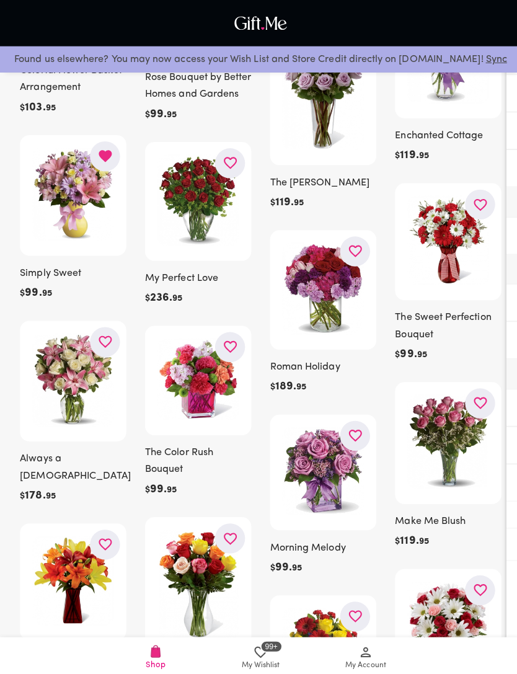
click at [351, 440] on icon "button" at bounding box center [353, 432] width 16 height 16
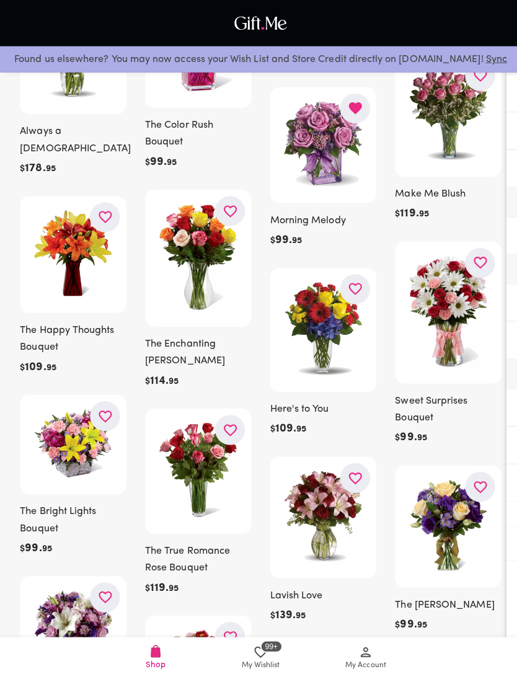
click at [345, 483] on icon "button" at bounding box center [353, 475] width 16 height 16
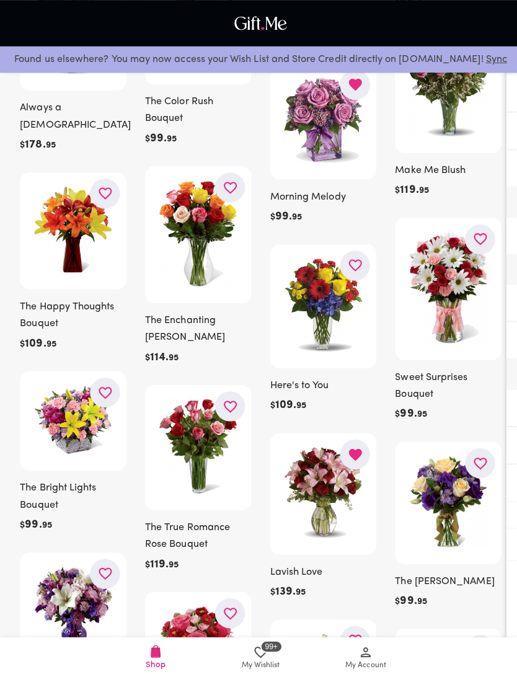
click at [479, 465] on icon "button" at bounding box center [477, 460] width 16 height 16
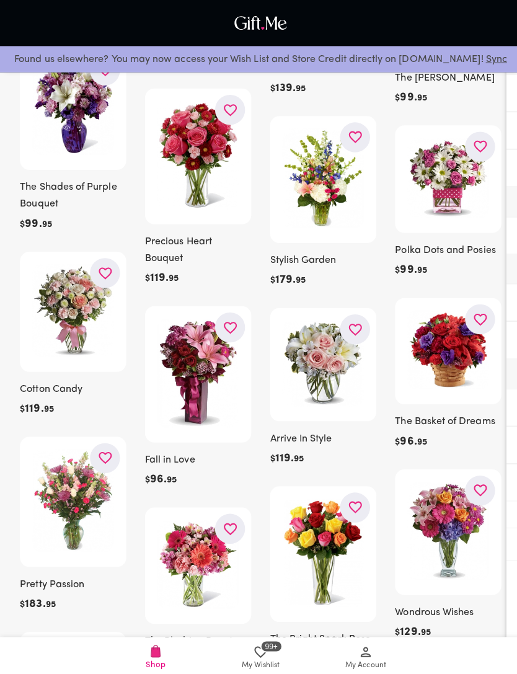
scroll to position [4006, 0]
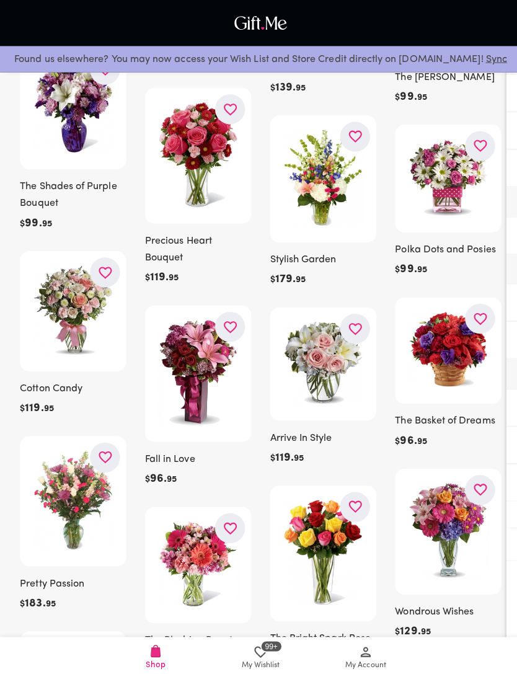
click at [358, 509] on icon "button" at bounding box center [352, 504] width 13 height 12
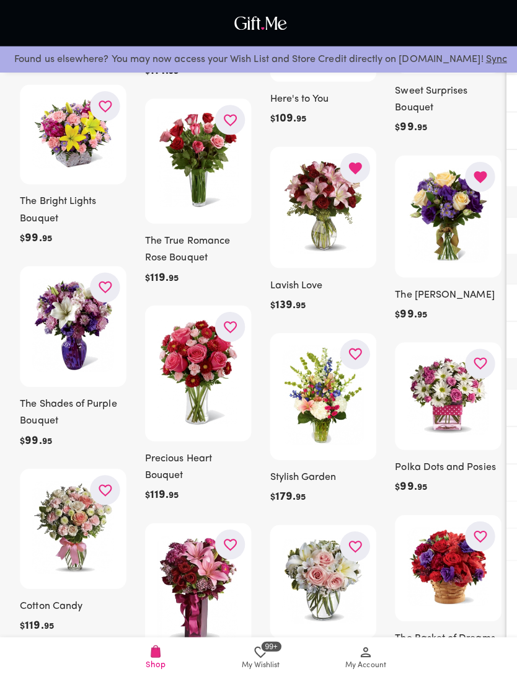
scroll to position [3778, 0]
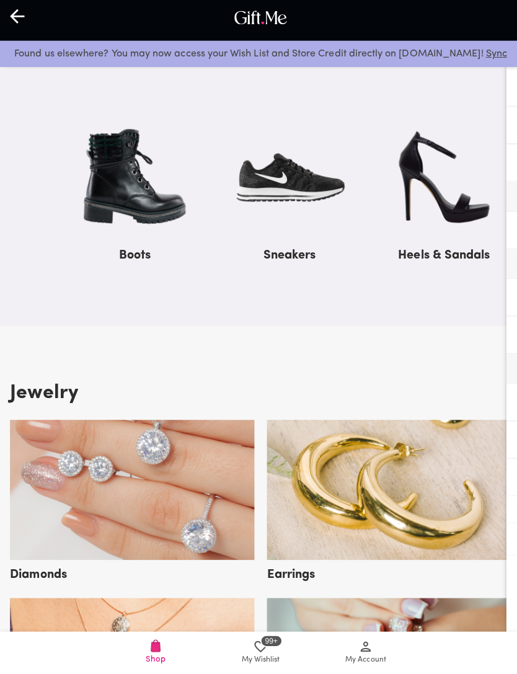
scroll to position [1427, 0]
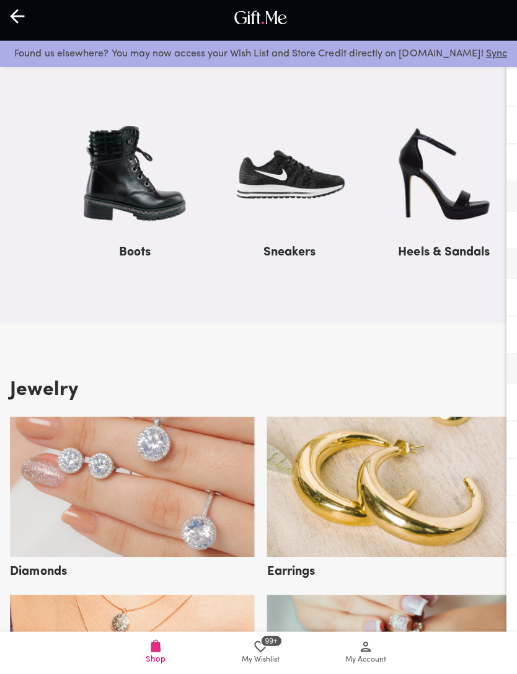
click at [125, 197] on img at bounding box center [134, 178] width 118 height 126
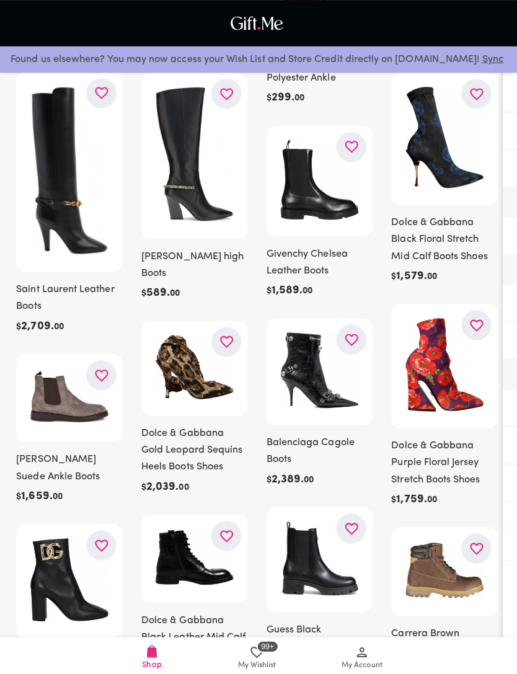
scroll to position [302, 0]
click at [317, 391] on img at bounding box center [320, 367] width 81 height 79
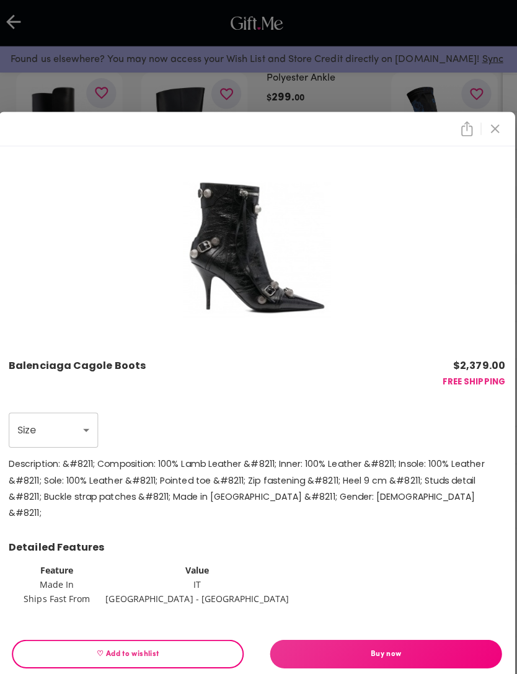
click at [494, 135] on icon "close" at bounding box center [495, 127] width 15 height 15
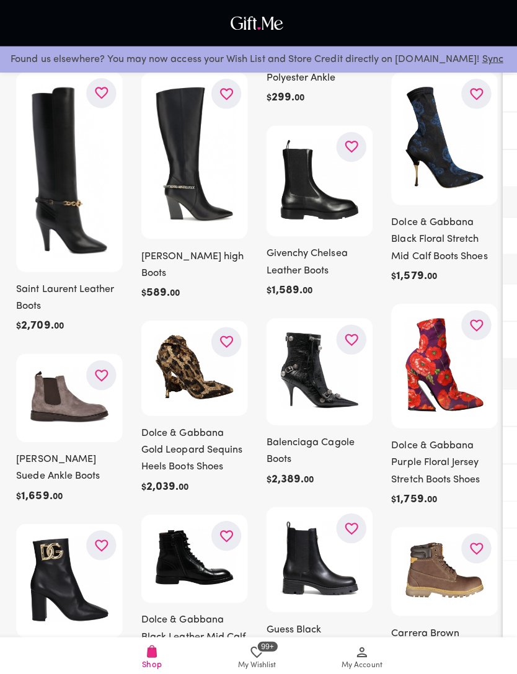
scroll to position [300, 0]
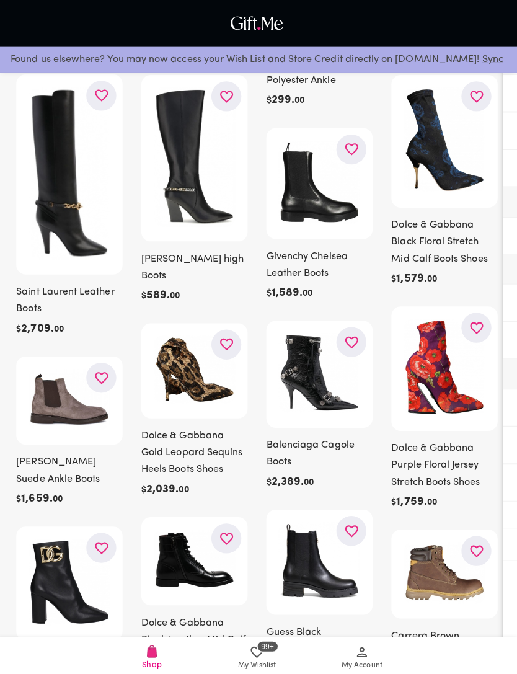
click at [333, 338] on img at bounding box center [320, 370] width 81 height 79
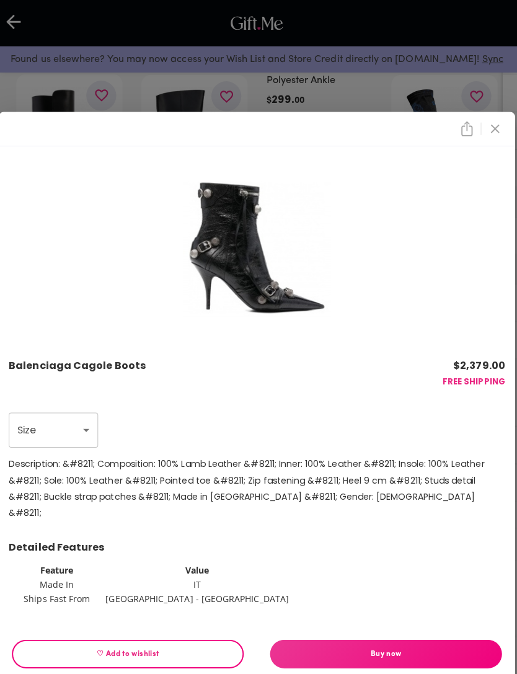
click at [491, 138] on button "close" at bounding box center [495, 127] width 21 height 21
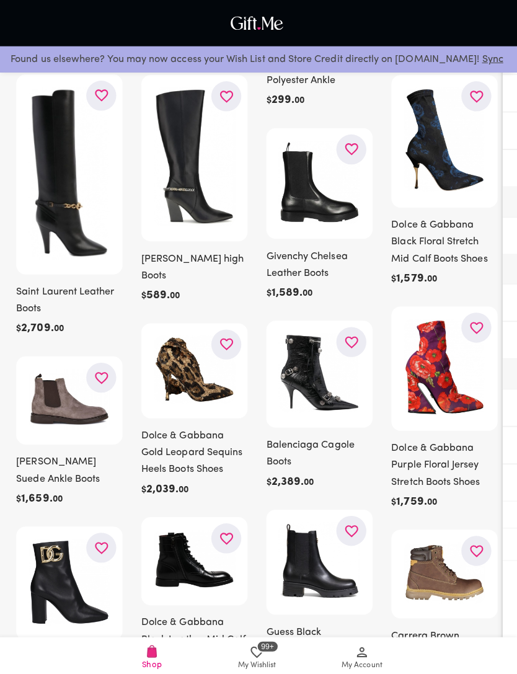
scroll to position [297, 0]
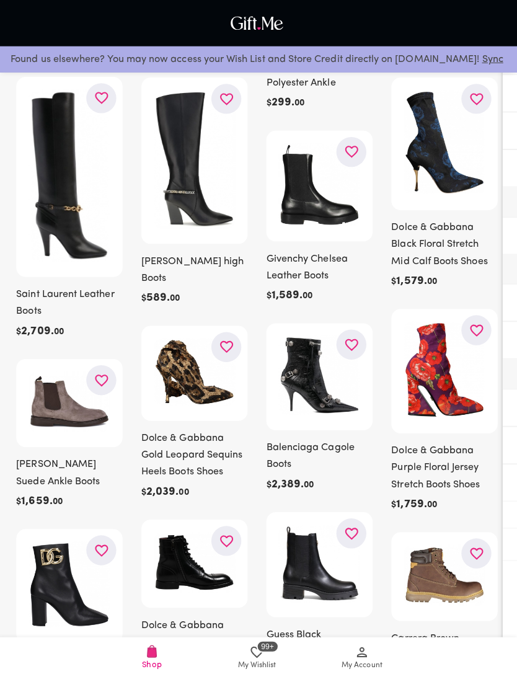
click at [350, 347] on icon "button" at bounding box center [353, 342] width 16 height 16
click at [227, 338] on button "button" at bounding box center [228, 344] width 30 height 30
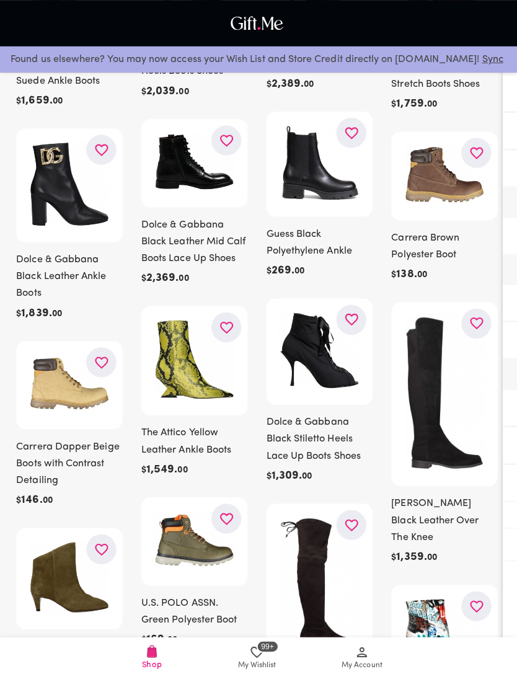
click at [472, 313] on icon "button" at bounding box center [477, 321] width 16 height 16
click at [351, 517] on icon "button" at bounding box center [353, 521] width 16 height 16
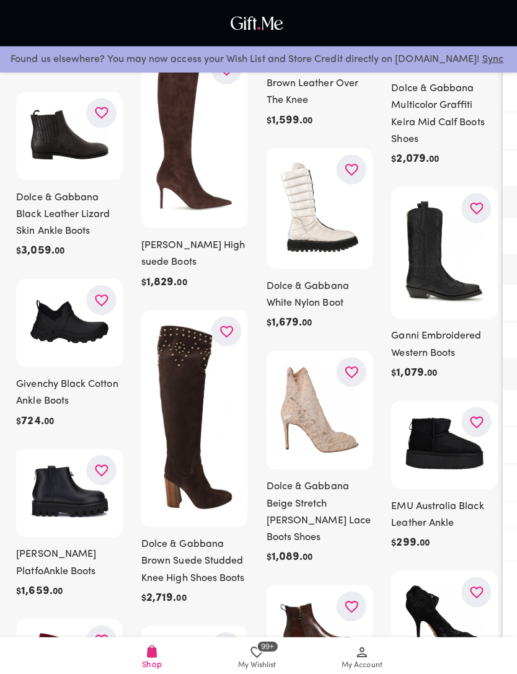
click at [345, 384] on button "button" at bounding box center [353, 369] width 30 height 30
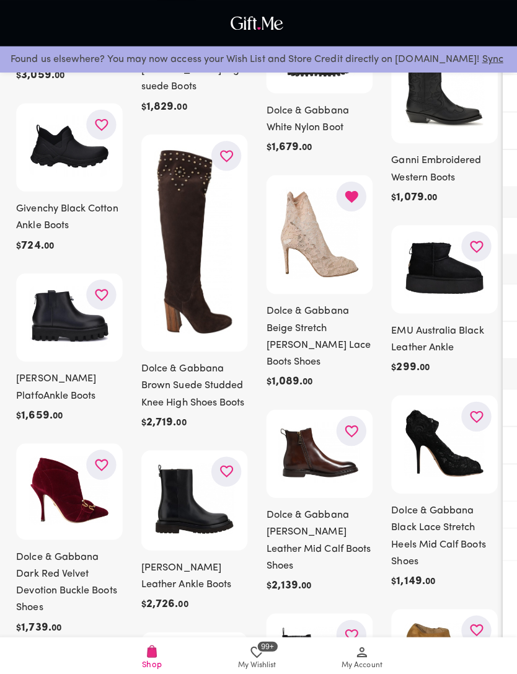
scroll to position [1459, 0]
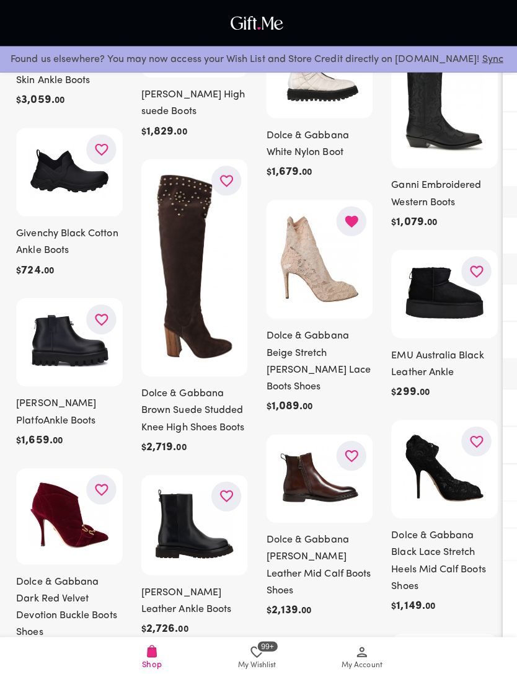
click at [479, 417] on div at bounding box center [444, 465] width 105 height 97
click at [477, 432] on icon "button" at bounding box center [476, 438] width 13 height 12
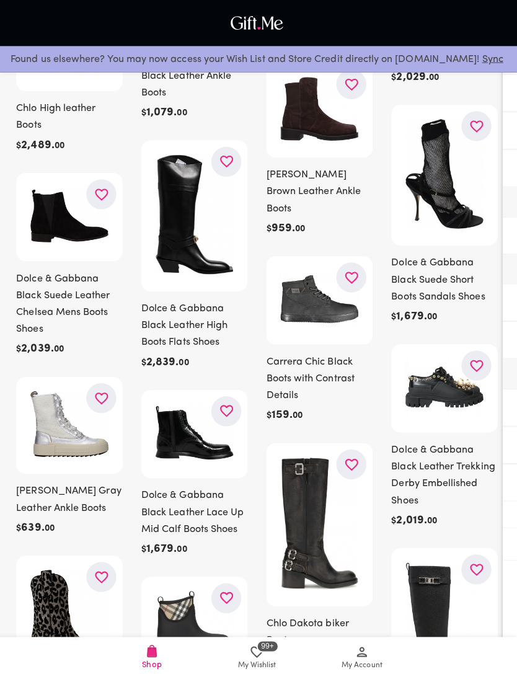
click at [104, 401] on icon "button" at bounding box center [105, 396] width 16 height 16
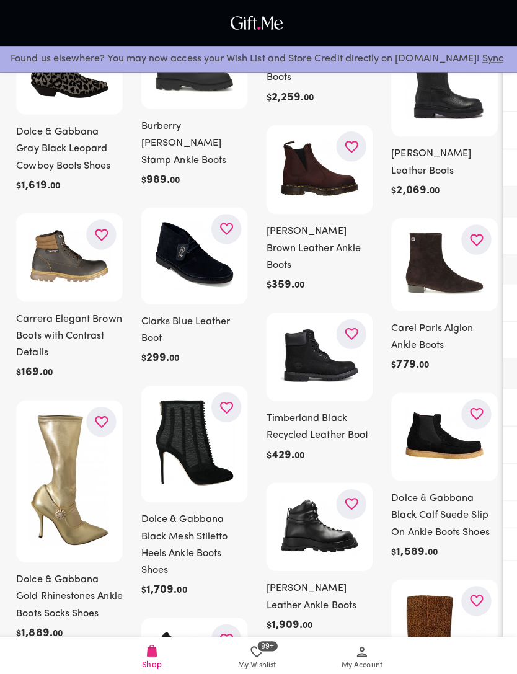
scroll to position [3396, 0]
click at [102, 426] on icon "button" at bounding box center [105, 419] width 16 height 16
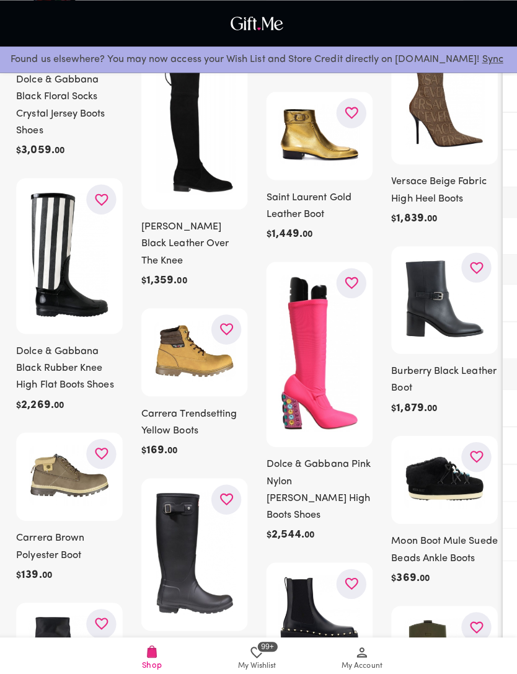
scroll to position [5269, 0]
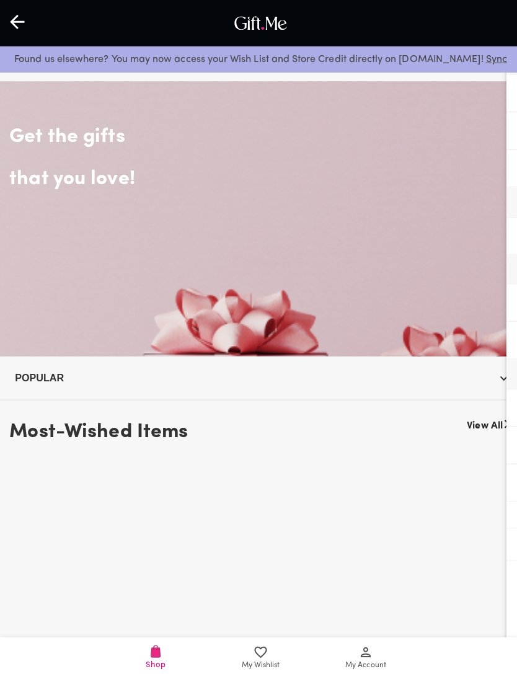
scroll to position [1405, 0]
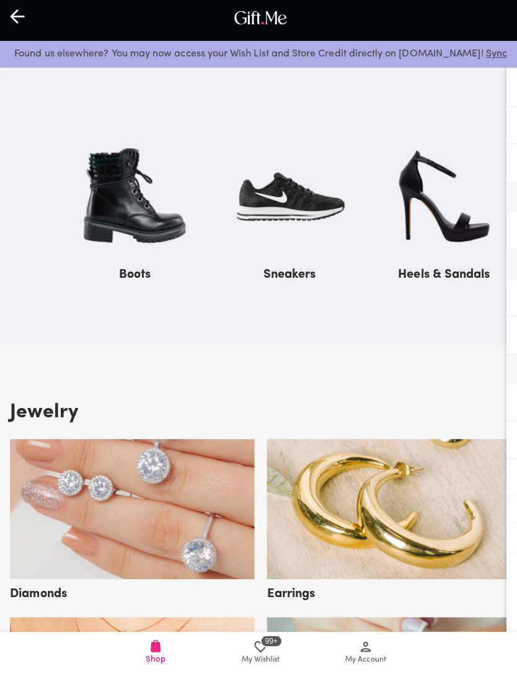
click at [291, 195] on img at bounding box center [287, 200] width 118 height 126
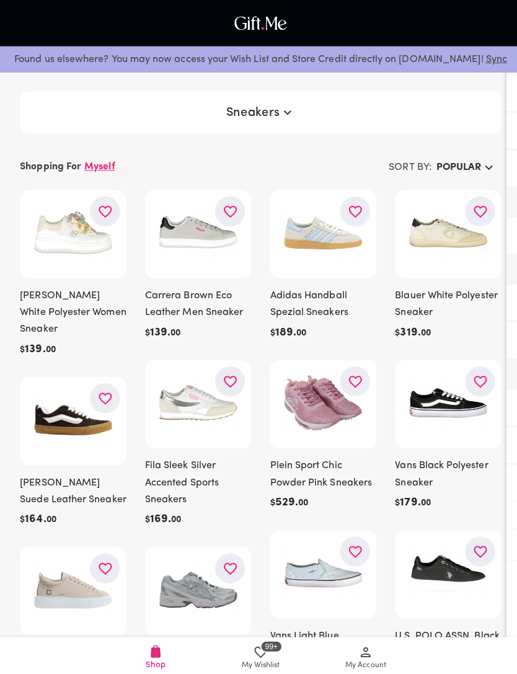
click at [105, 216] on icon "button" at bounding box center [105, 210] width 16 height 16
click at [226, 382] on icon "button" at bounding box center [228, 379] width 13 height 12
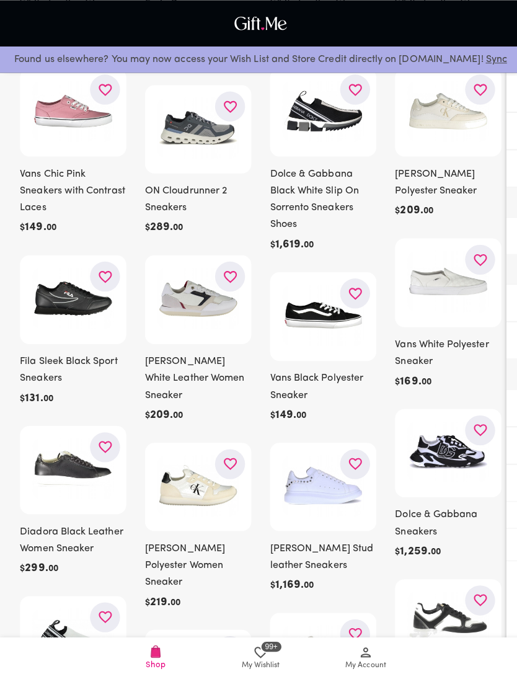
scroll to position [829, 0]
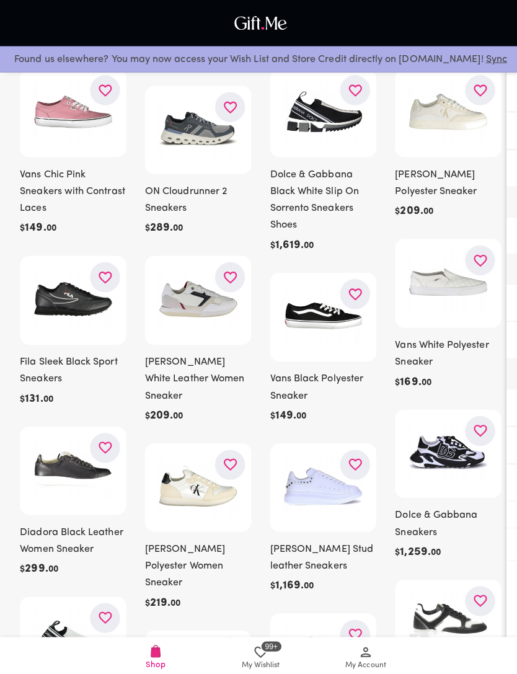
click at [225, 455] on icon "button" at bounding box center [228, 461] width 13 height 12
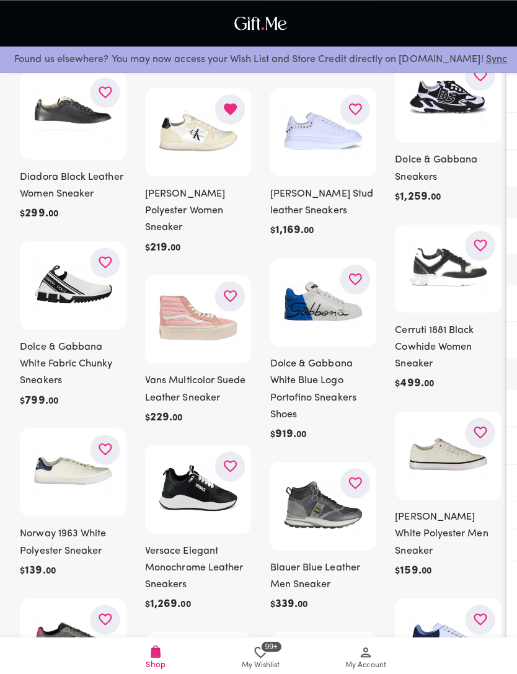
scroll to position [1186, 0]
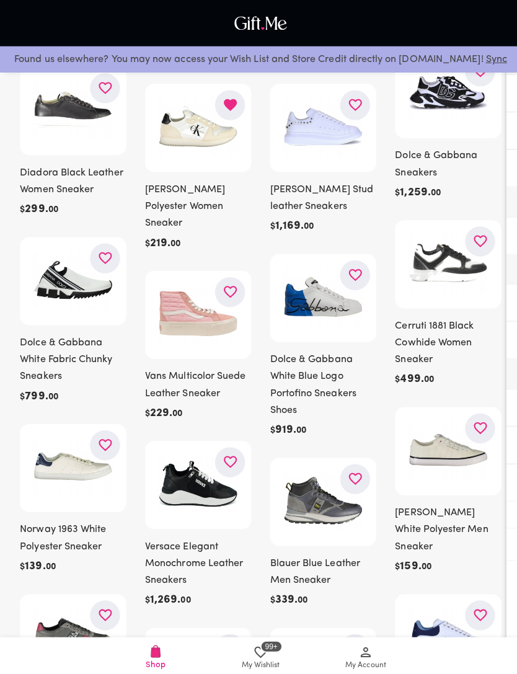
click at [361, 486] on button "button" at bounding box center [353, 475] width 30 height 30
click at [351, 279] on icon "button" at bounding box center [353, 273] width 16 height 16
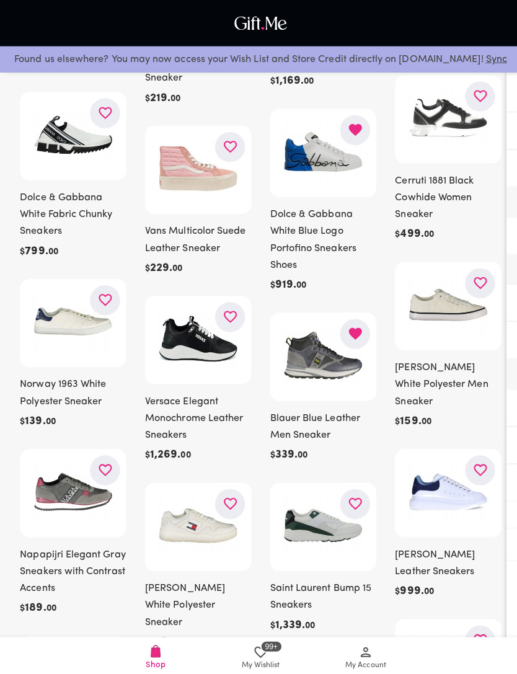
click at [230, 492] on icon "button" at bounding box center [229, 500] width 16 height 16
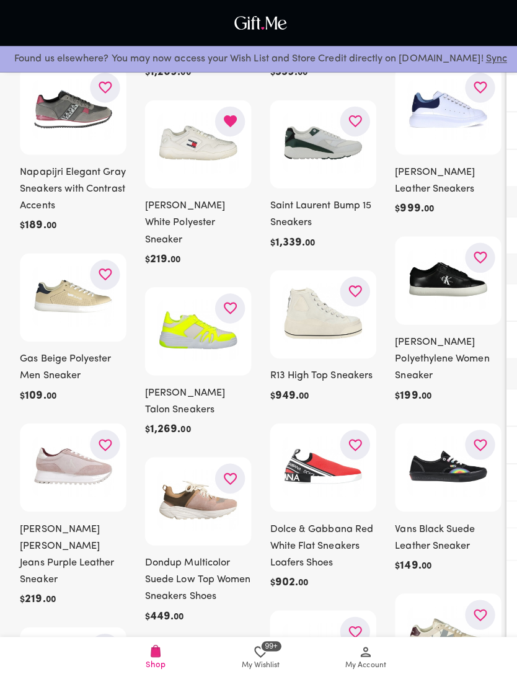
scroll to position [1709, 0]
click at [236, 460] on button "button" at bounding box center [228, 475] width 30 height 30
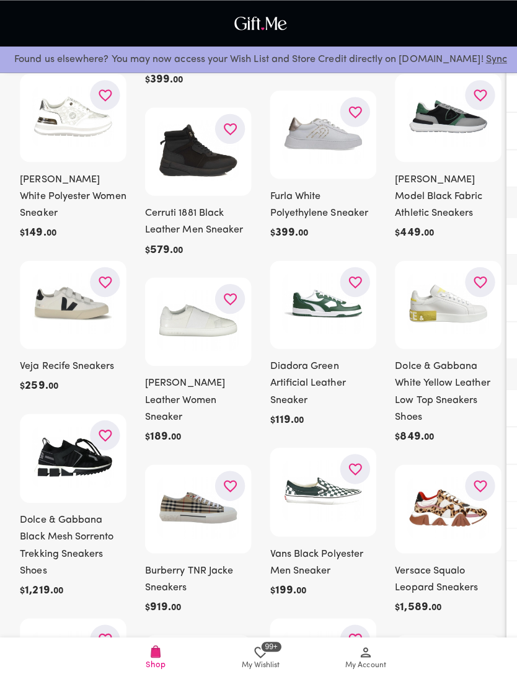
scroll to position [2427, 0]
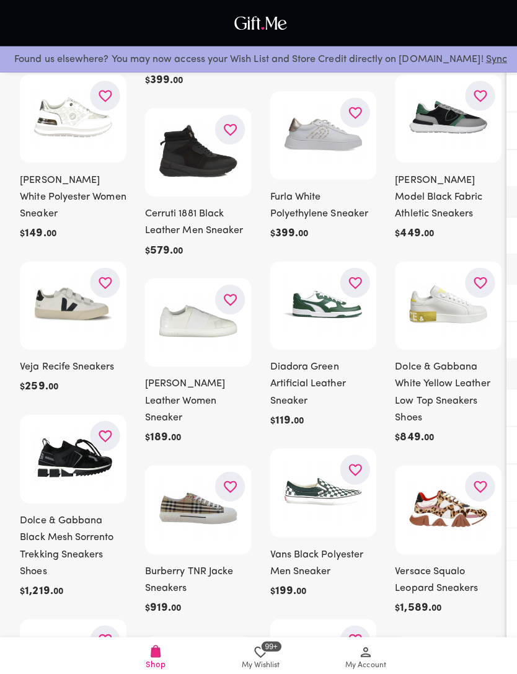
click at [226, 475] on icon "button" at bounding box center [229, 483] width 16 height 16
click at [468, 468] on button "button" at bounding box center [477, 483] width 30 height 30
click at [473, 273] on icon "button" at bounding box center [477, 281] width 16 height 16
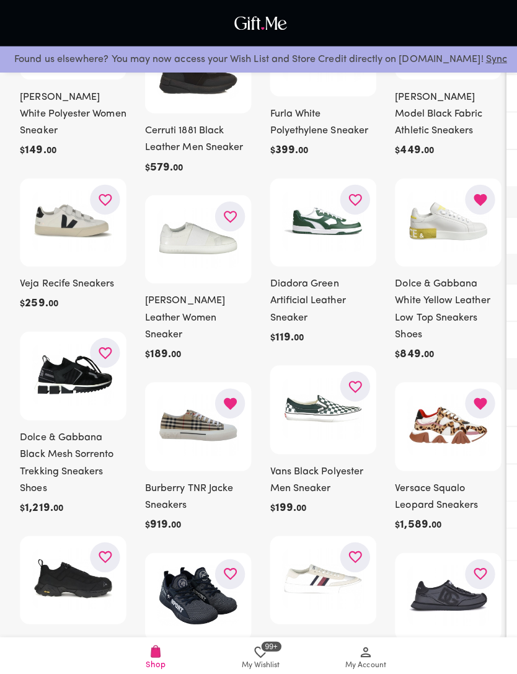
click at [107, 342] on icon "button" at bounding box center [105, 350] width 16 height 16
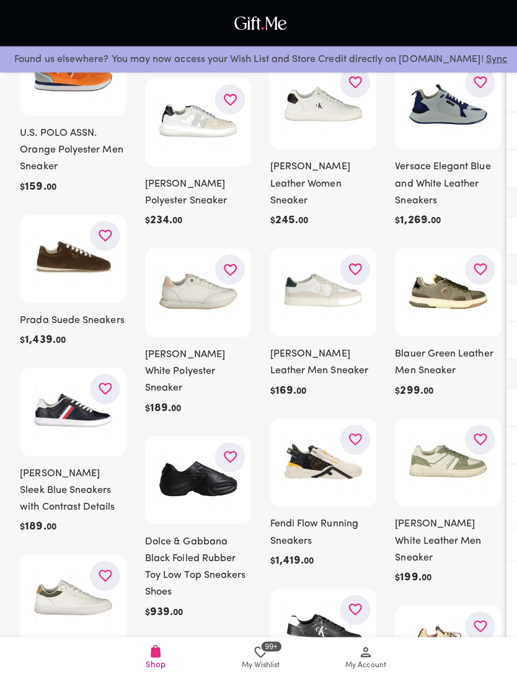
scroll to position [3166, 0]
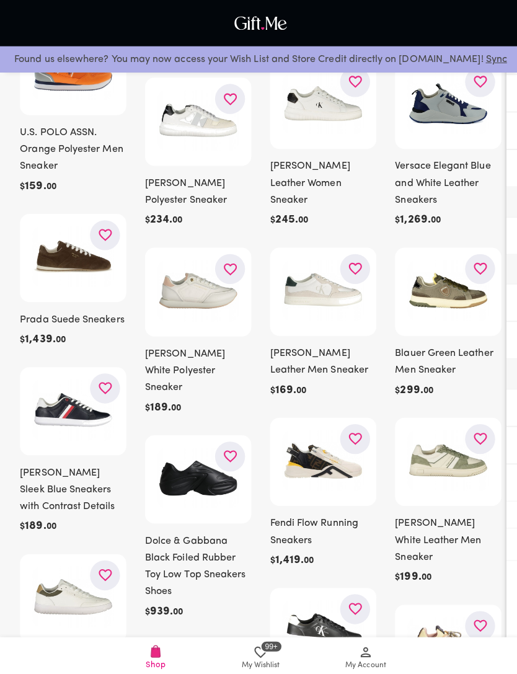
click at [97, 377] on icon "button" at bounding box center [105, 385] width 16 height 16
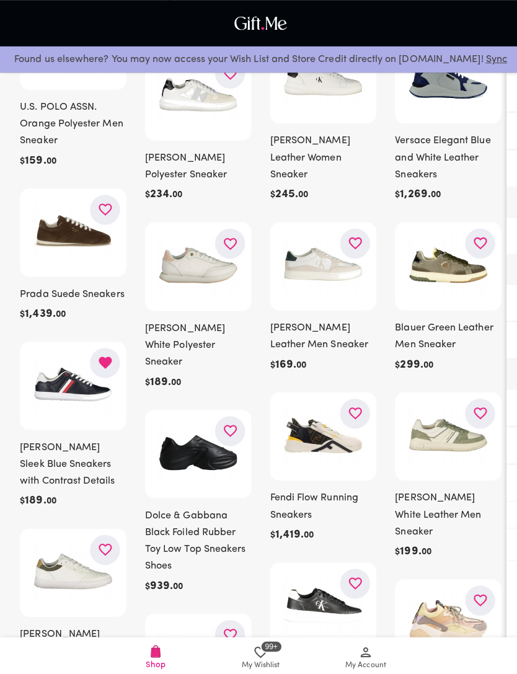
click at [478, 588] on icon "button" at bounding box center [477, 596] width 16 height 16
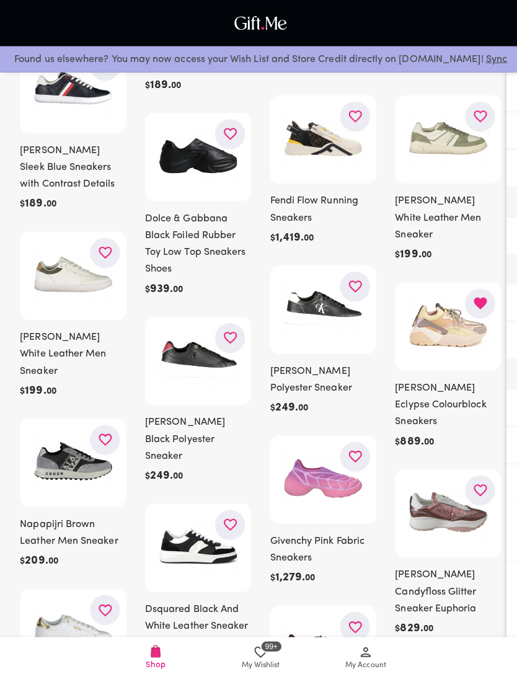
scroll to position [3487, 0]
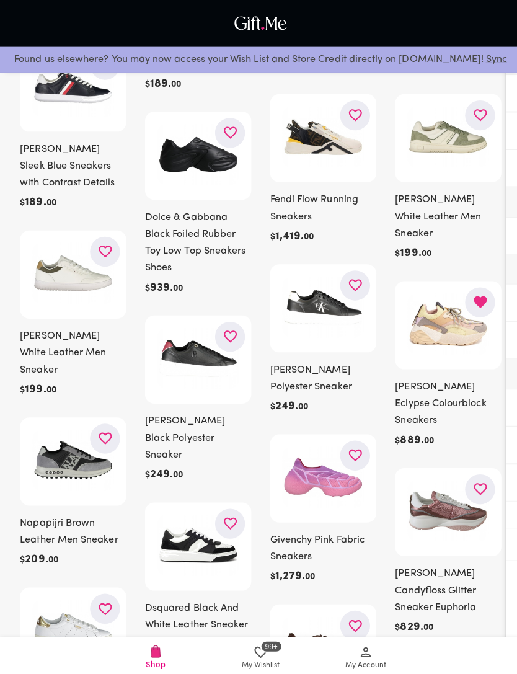
click at [481, 480] on icon "button" at bounding box center [476, 486] width 13 height 12
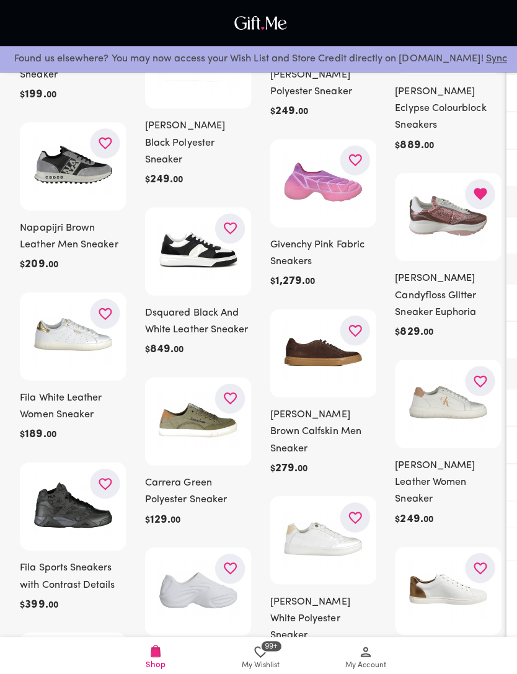
scroll to position [3780, 0]
click at [86, 471] on img at bounding box center [72, 501] width 81 height 60
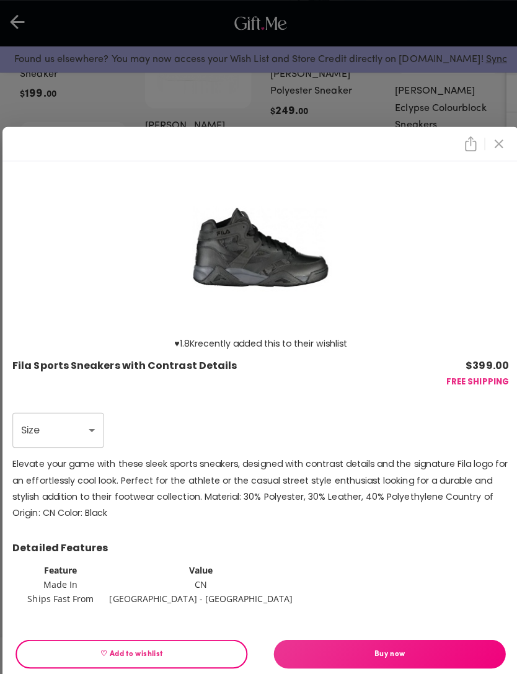
scroll to position [3780, 0]
click at [491, 150] on icon "close" at bounding box center [495, 142] width 15 height 15
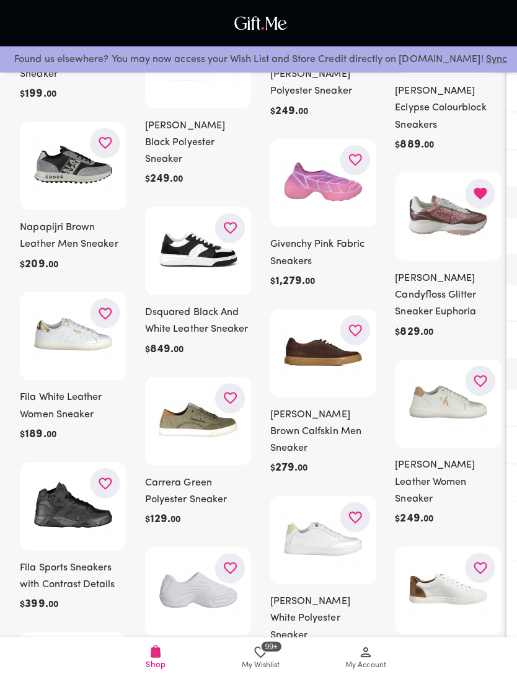
scroll to position [3751, 0]
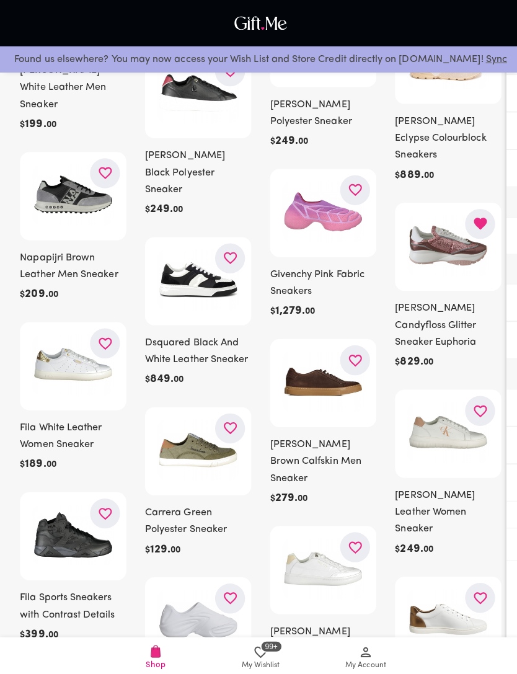
click at [95, 488] on div at bounding box center [72, 531] width 105 height 87
click at [93, 494] on button "button" at bounding box center [104, 509] width 30 height 30
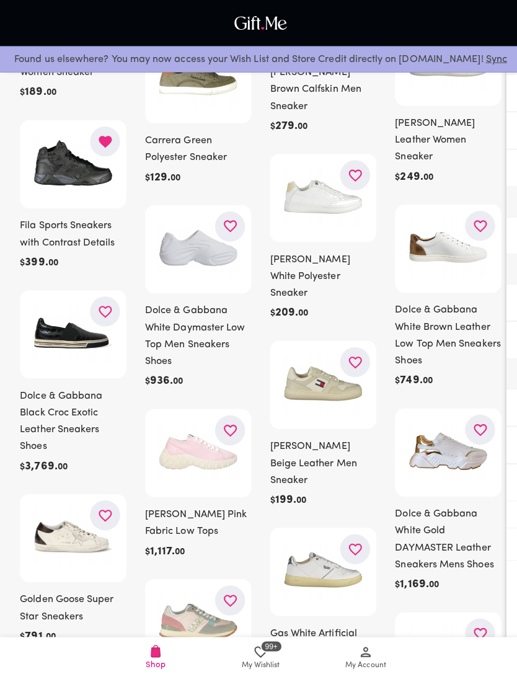
scroll to position [4120, 0]
click at [352, 351] on icon "button" at bounding box center [353, 359] width 16 height 16
click at [233, 588] on icon "button" at bounding box center [229, 596] width 16 height 16
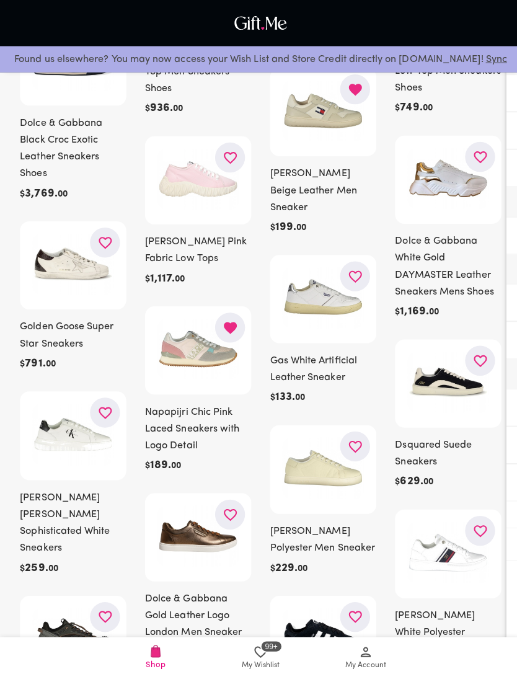
click at [218, 496] on button "button" at bounding box center [228, 511] width 30 height 30
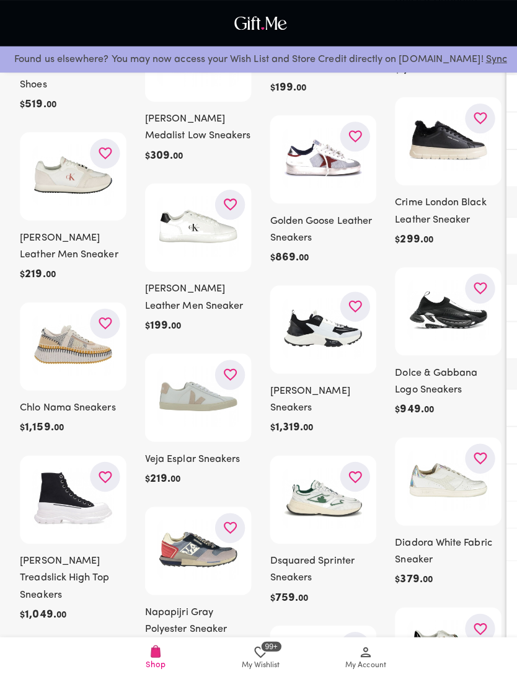
scroll to position [5390, 0]
click at [101, 313] on icon "button" at bounding box center [105, 321] width 16 height 16
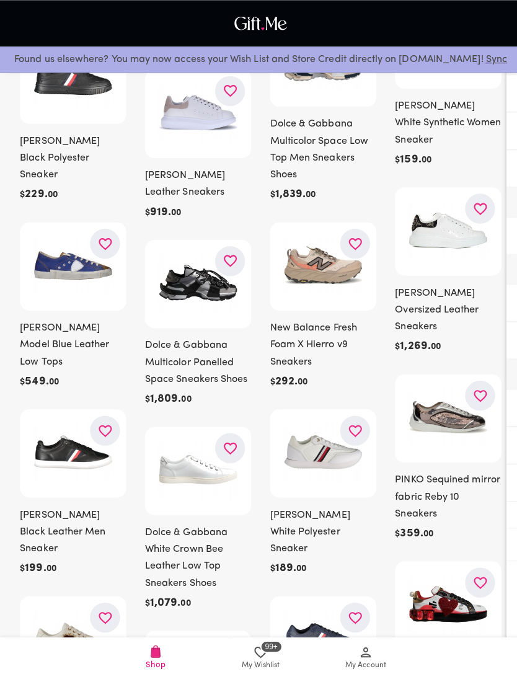
scroll to position [5993, 0]
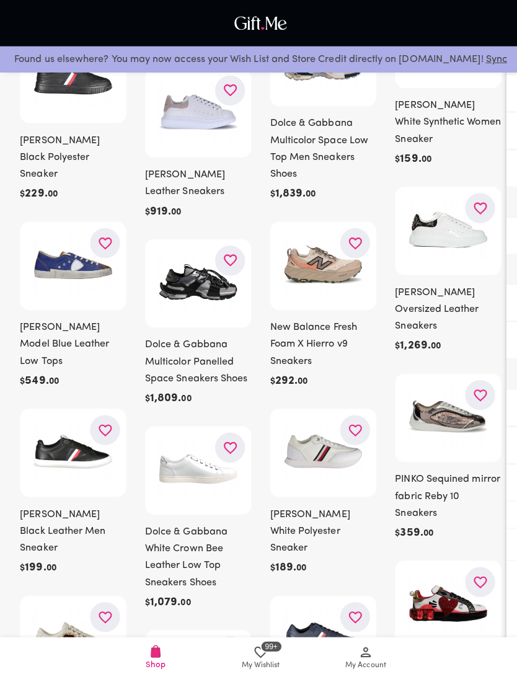
click at [346, 412] on button "button" at bounding box center [353, 427] width 30 height 30
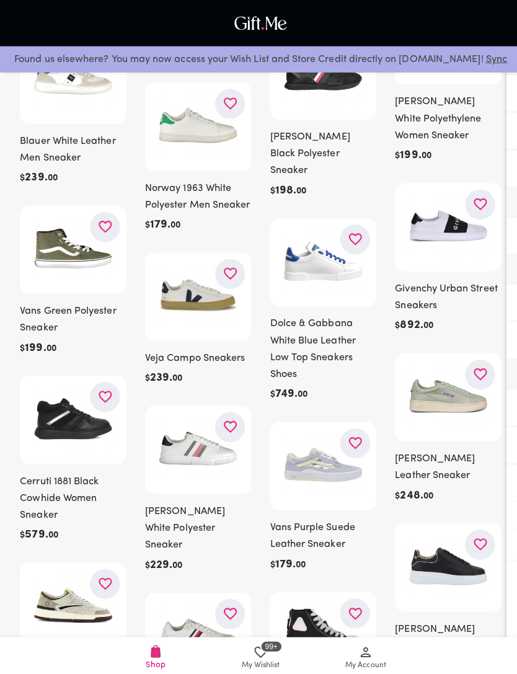
click at [235, 601] on icon "button" at bounding box center [229, 609] width 16 height 16
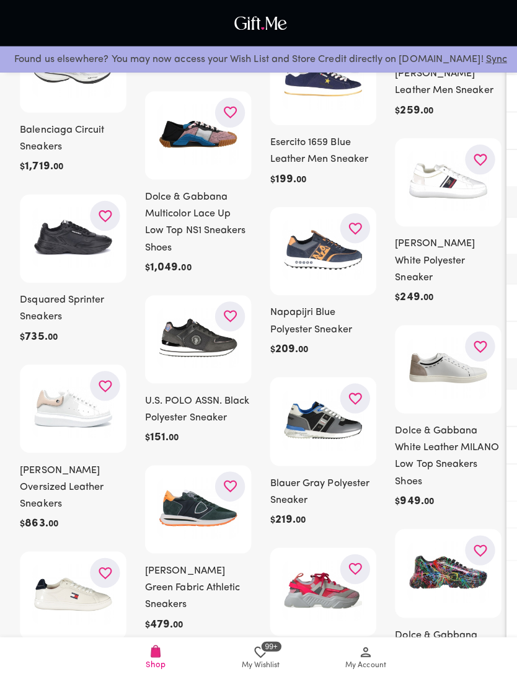
scroll to position [10126, 0]
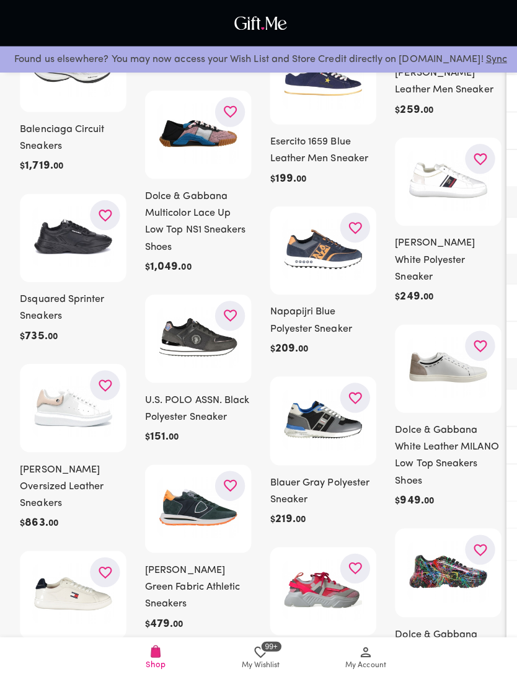
click at [483, 538] on icon "button" at bounding box center [477, 546] width 16 height 16
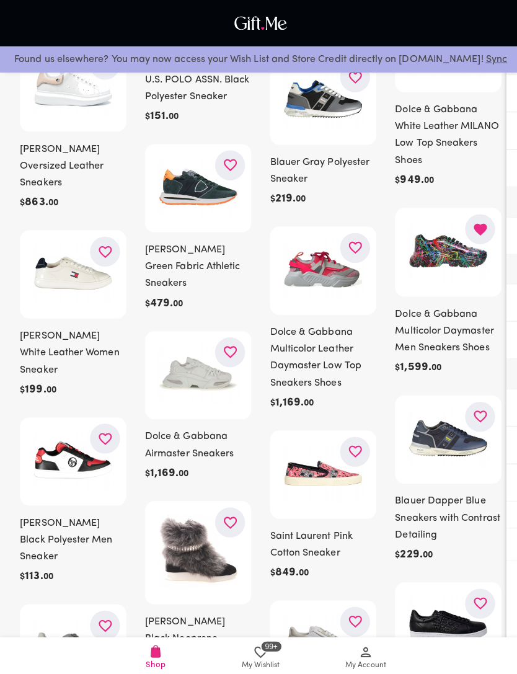
click at [223, 511] on icon "button" at bounding box center [229, 519] width 16 height 16
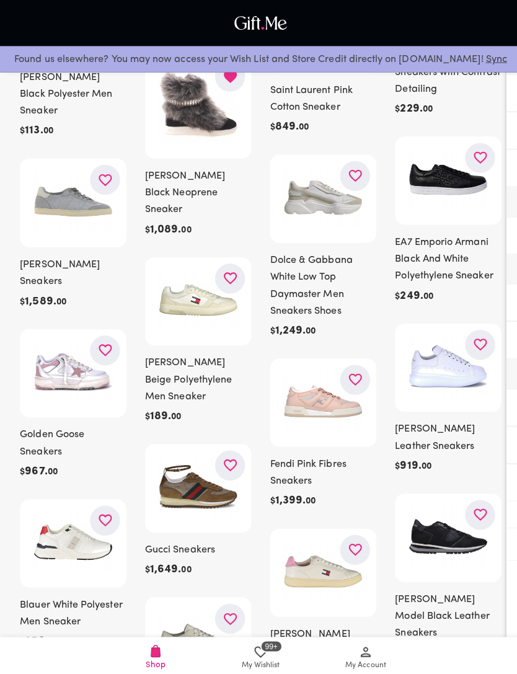
click at [352, 538] on icon "button" at bounding box center [353, 546] width 16 height 16
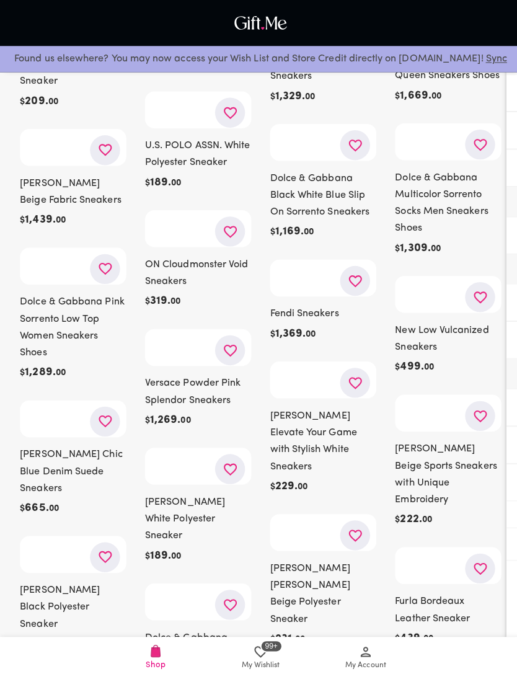
scroll to position [15042, 0]
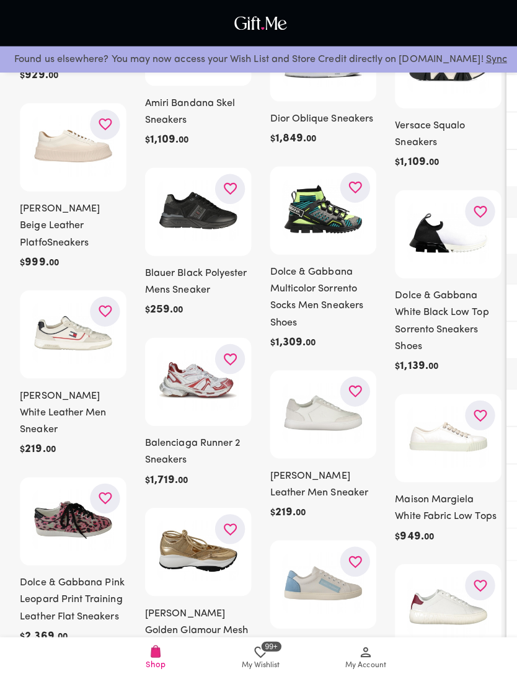
click at [230, 519] on icon "button" at bounding box center [228, 525] width 13 height 12
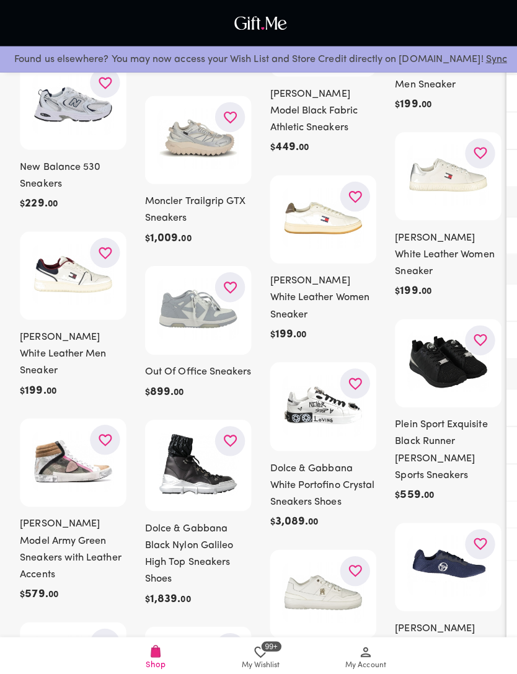
click at [362, 365] on button "button" at bounding box center [353, 380] width 30 height 30
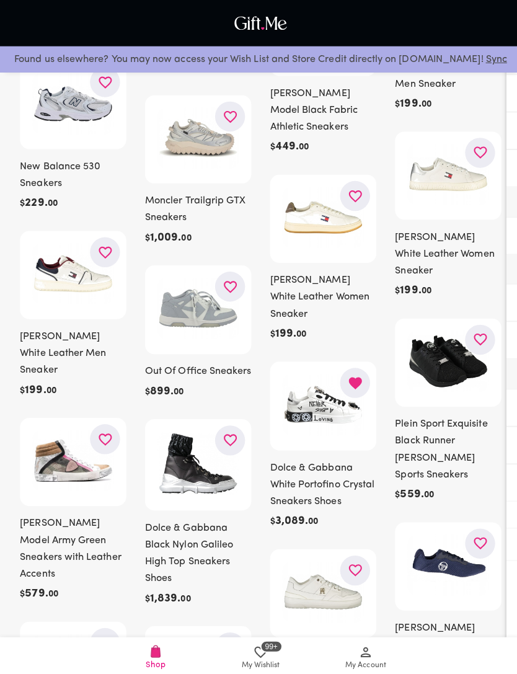
click at [459, 328] on img at bounding box center [445, 358] width 81 height 60
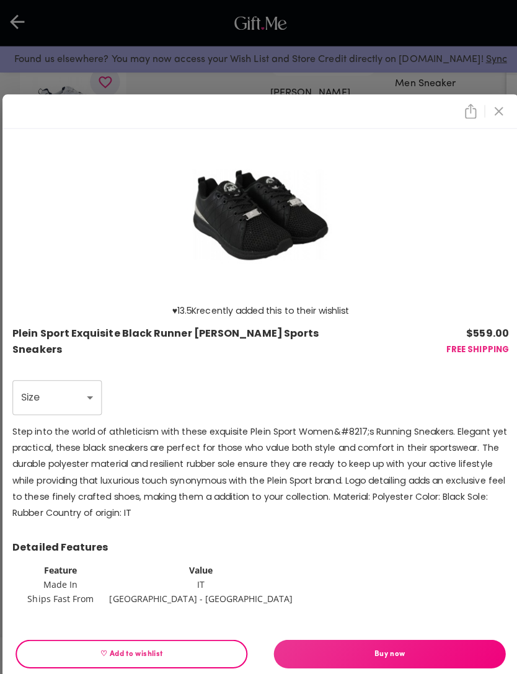
click at [503, 121] on button "close" at bounding box center [495, 110] width 21 height 21
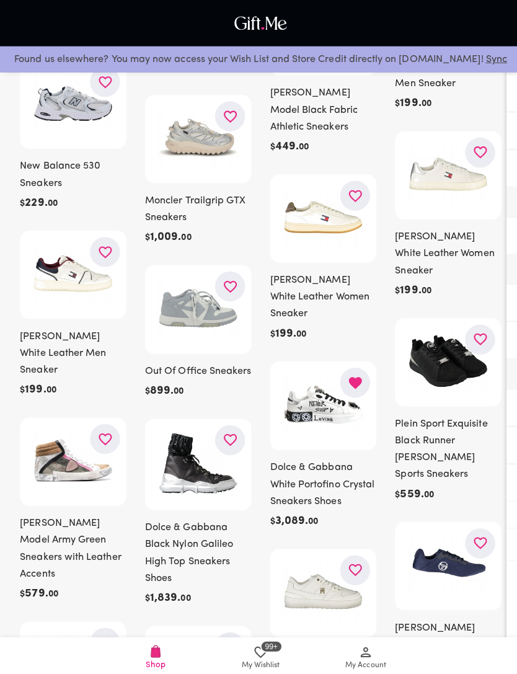
scroll to position [17845, 0]
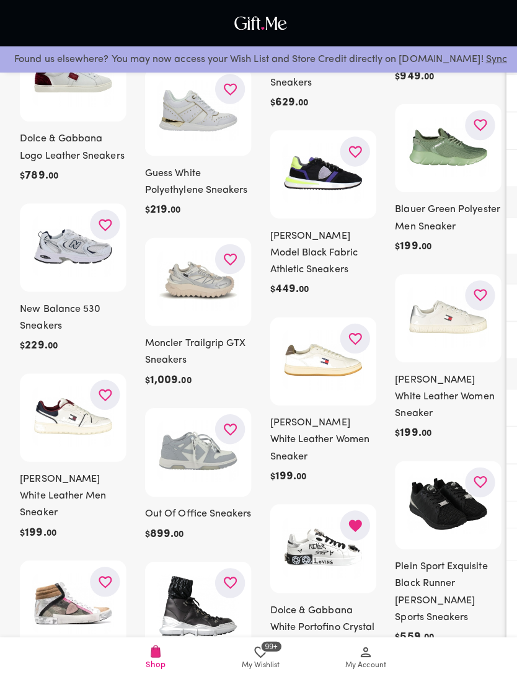
click at [479, 472] on icon "button" at bounding box center [476, 478] width 13 height 12
click at [477, 673] on icon "button" at bounding box center [477, 681] width 16 height 16
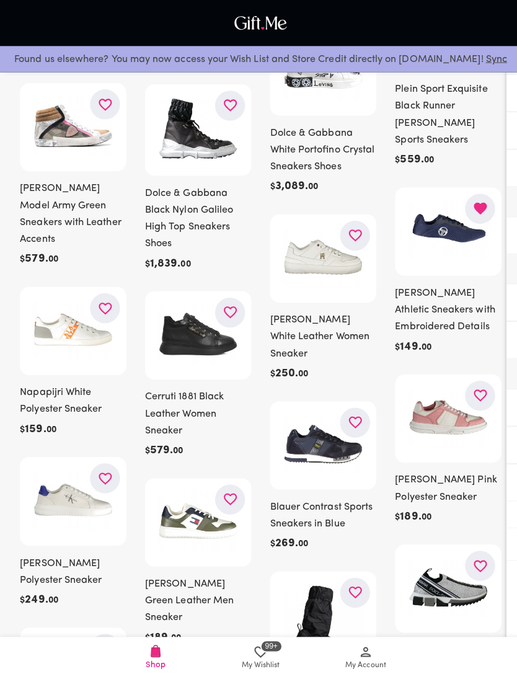
click at [357, 580] on icon "button" at bounding box center [353, 588] width 16 height 16
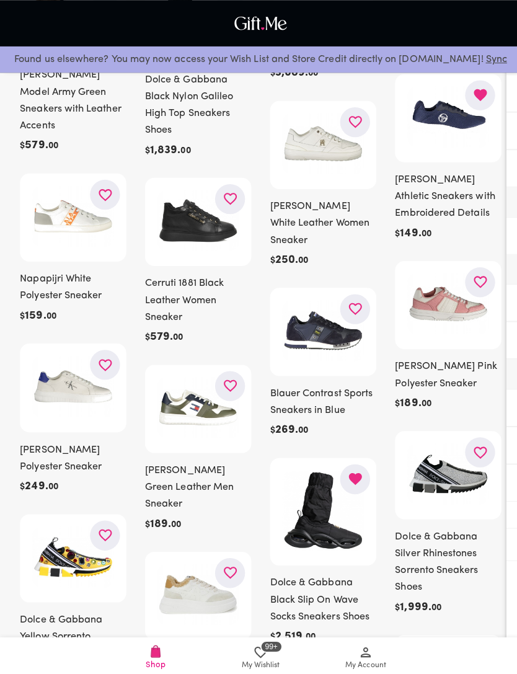
scroll to position [18421, 0]
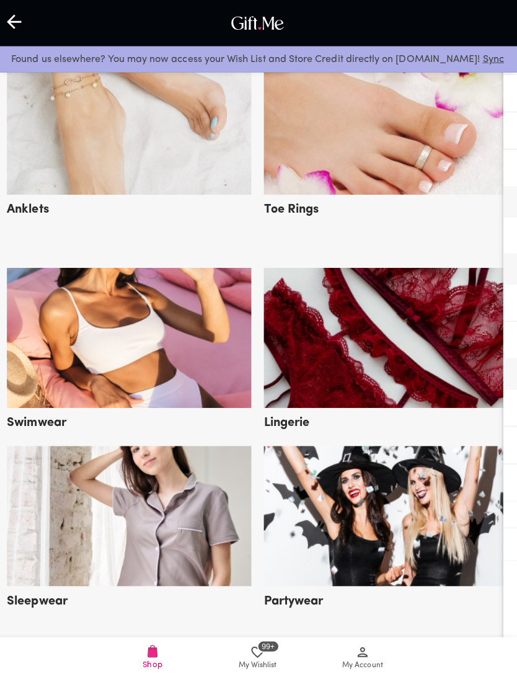
scroll to position [2143, 0]
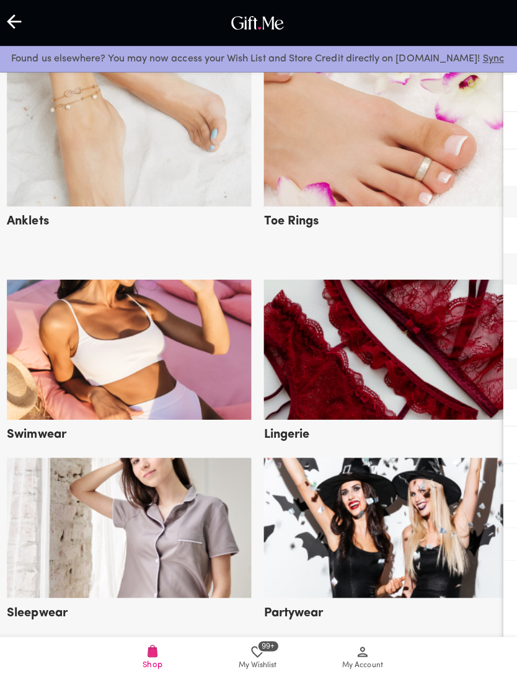
click at [403, 504] on img at bounding box center [386, 524] width 243 height 139
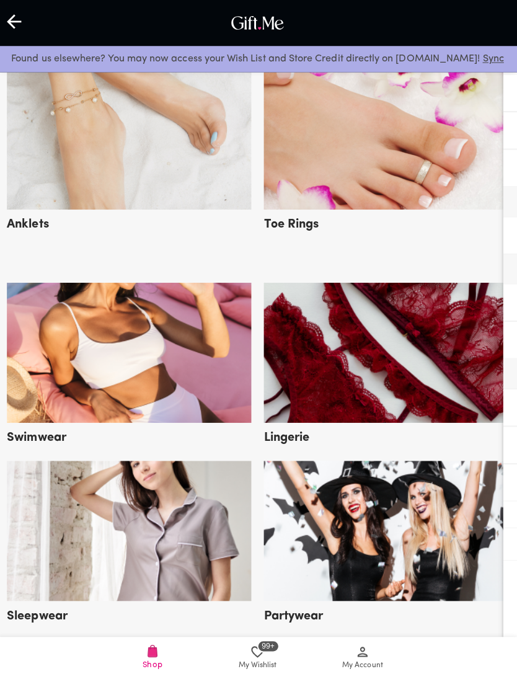
scroll to position [2141, 0]
click at [212, 574] on img at bounding box center [131, 526] width 243 height 139
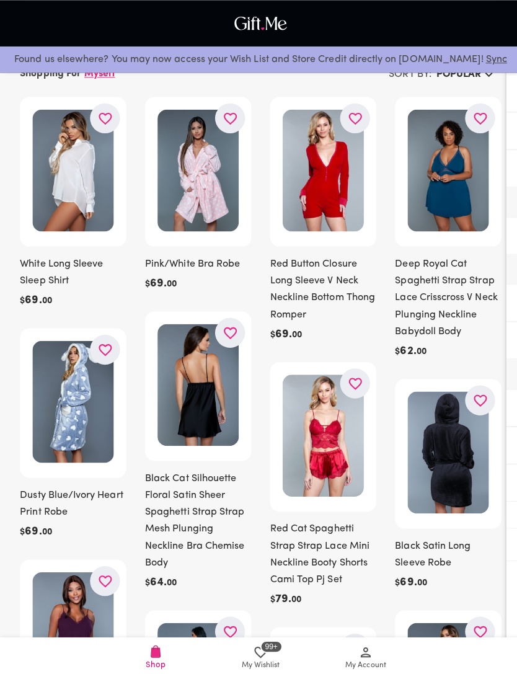
scroll to position [58, 0]
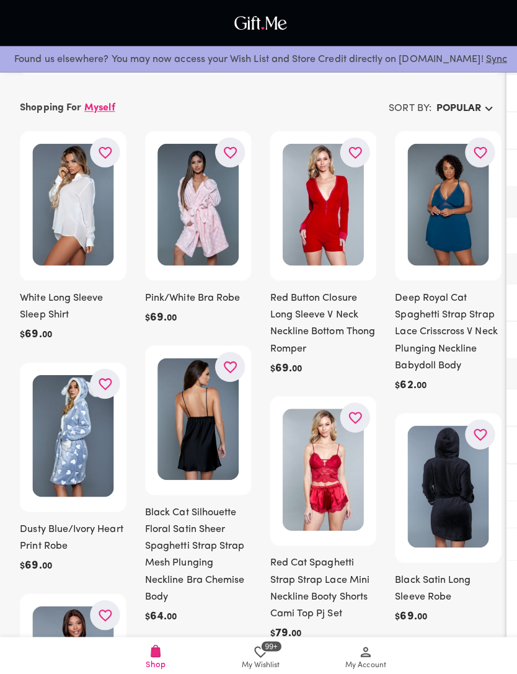
click at [349, 419] on icon "button" at bounding box center [353, 415] width 16 height 16
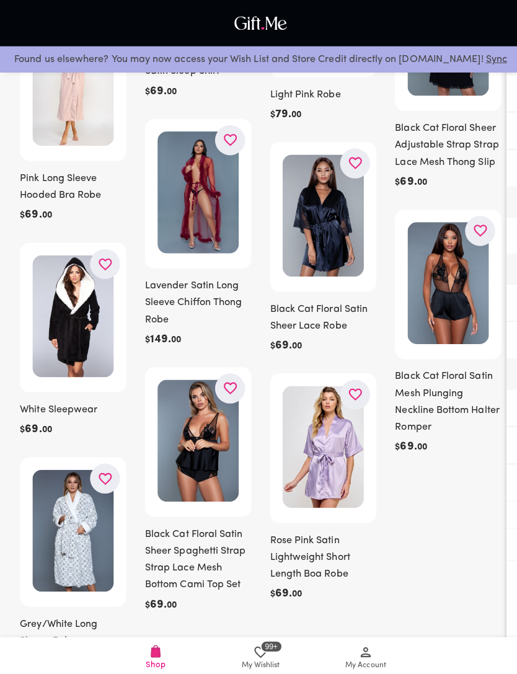
scroll to position [2002, 0]
